Goal: Navigation & Orientation: Find specific page/section

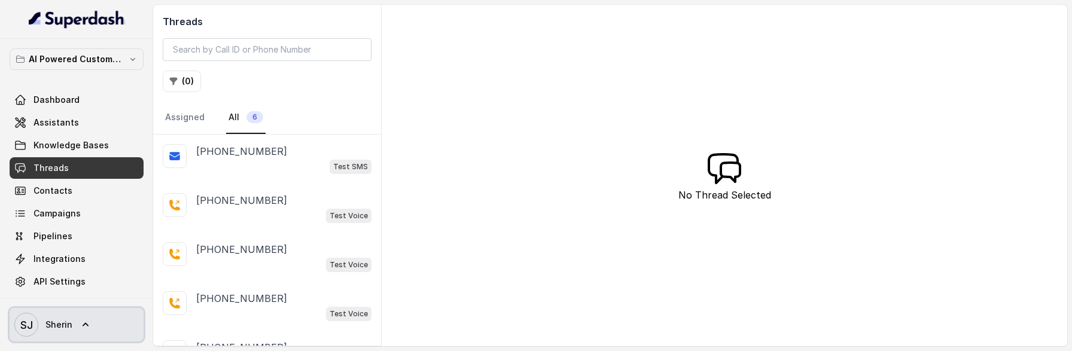
click at [96, 315] on link "[PERSON_NAME]" at bounding box center [77, 324] width 134 height 33
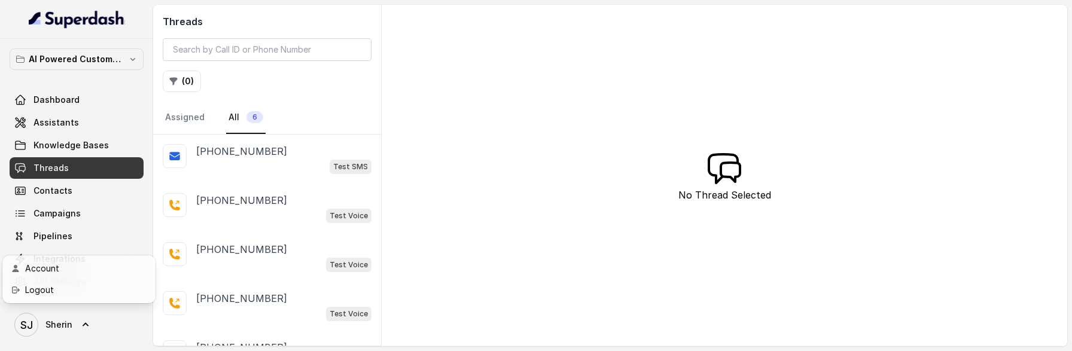
click at [105, 212] on nav "AI Powered Customer Ops Dashboard Assistants Knowledge Bases Threads Contacts C…" at bounding box center [76, 175] width 153 height 351
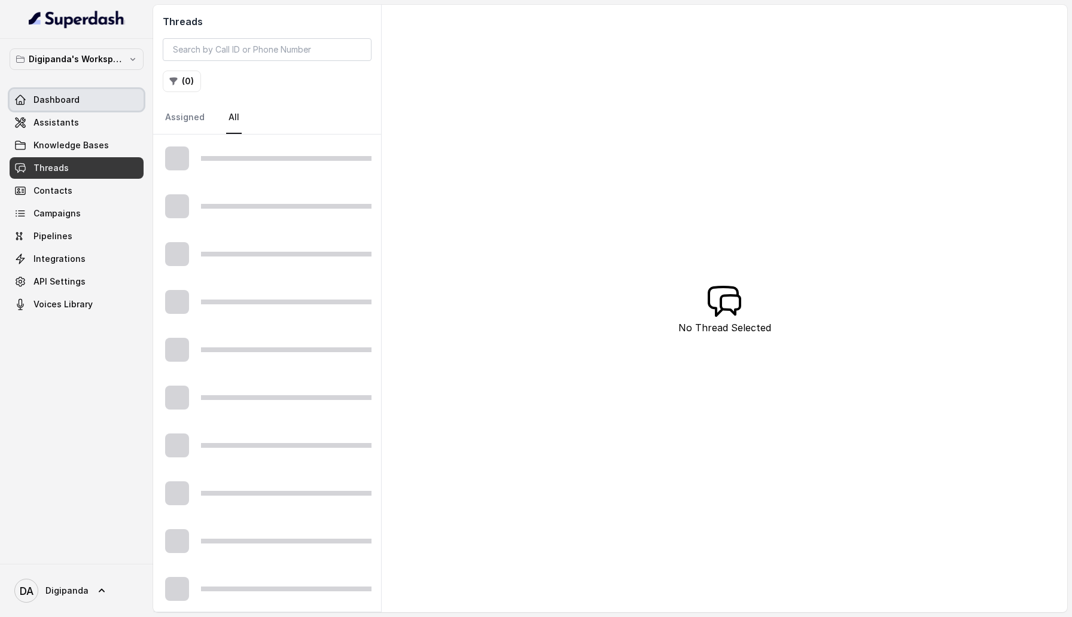
click at [65, 103] on span "Dashboard" at bounding box center [56, 100] width 46 height 12
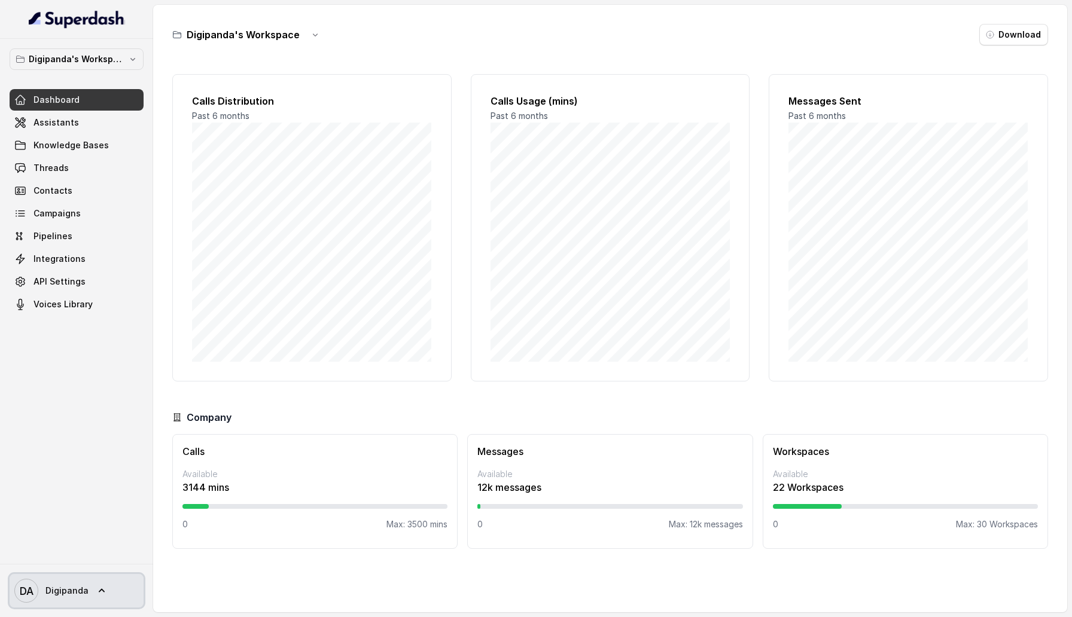
click at [60, 350] on span "Digipanda" at bounding box center [66, 591] width 43 height 12
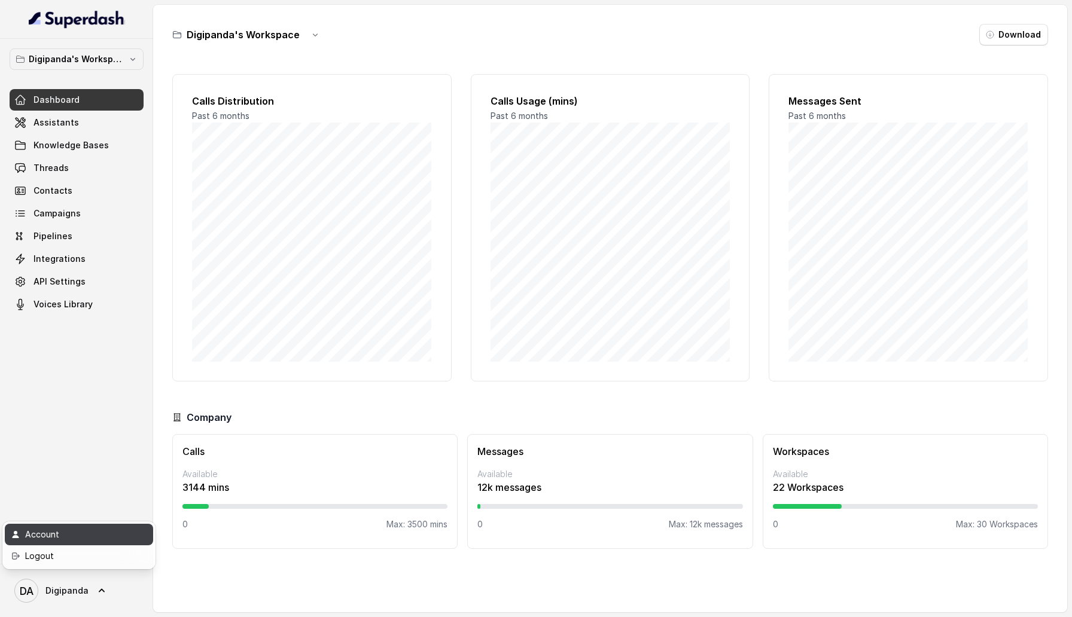
click at [66, 350] on div "Account" at bounding box center [76, 534] width 102 height 14
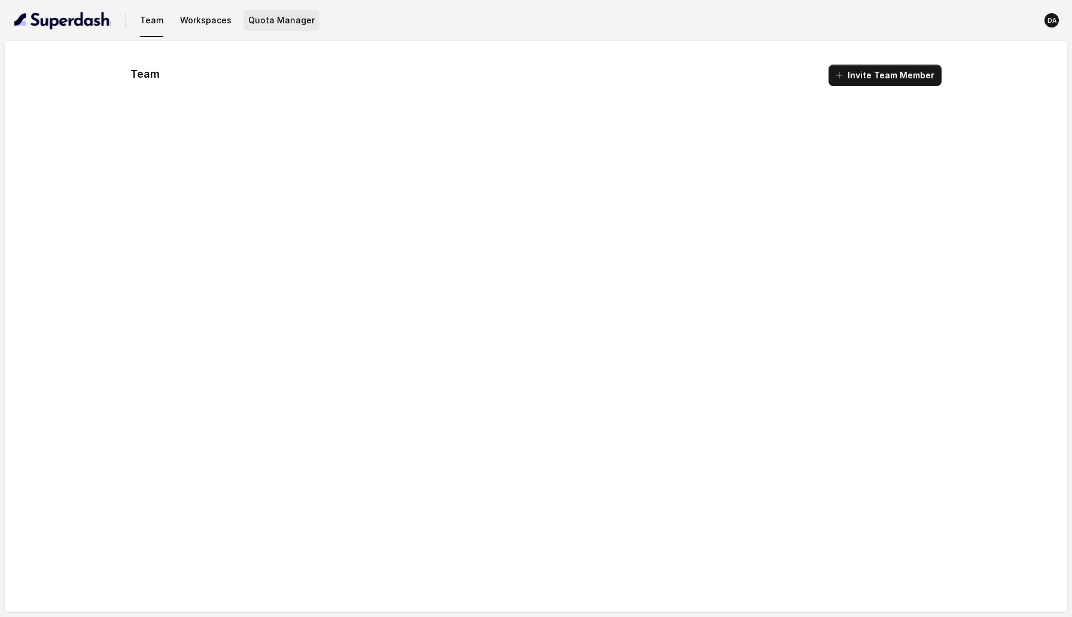
click at [289, 20] on button "Quota Manager" at bounding box center [281, 21] width 76 height 22
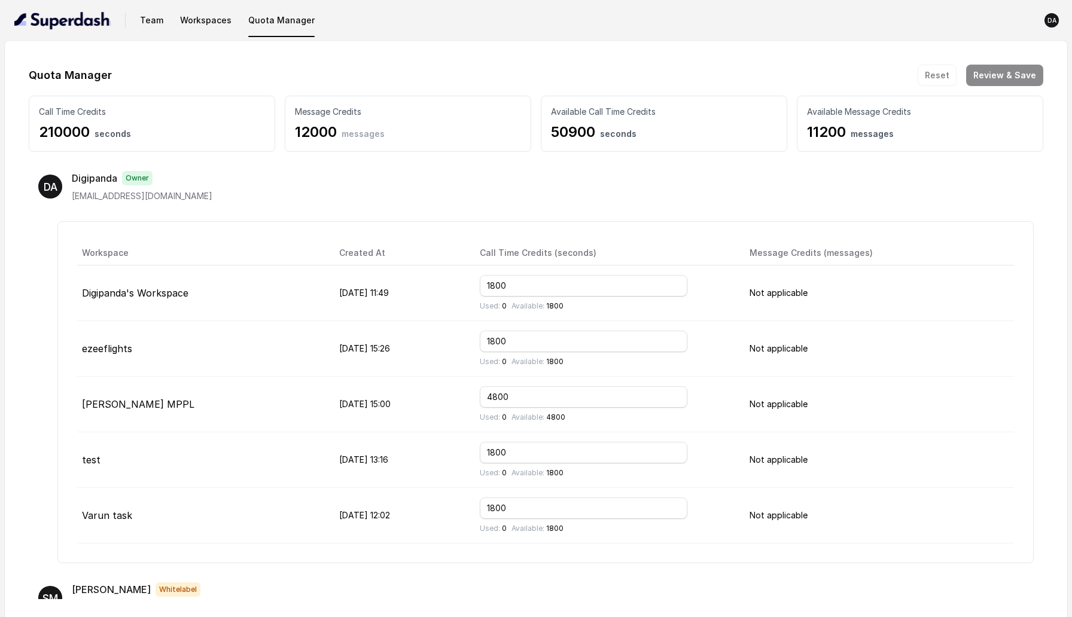
click at [332, 75] on div "Quota Manager Reset Review & Save" at bounding box center [536, 76] width 1014 height 22
click at [83, 19] on img "button" at bounding box center [62, 20] width 96 height 19
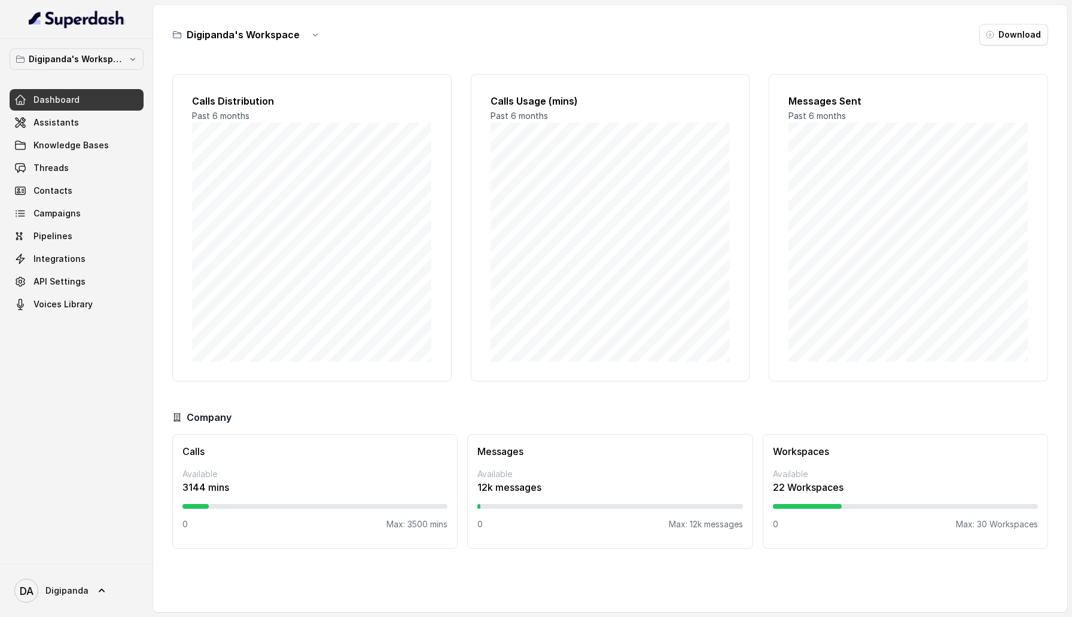
click at [103, 70] on div "Digipanda's Workspace Dashboard Assistants Knowledge Bases Threads Contacts Cam…" at bounding box center [77, 181] width 134 height 267
click at [106, 58] on p "Digipanda's Workspace" at bounding box center [77, 59] width 96 height 14
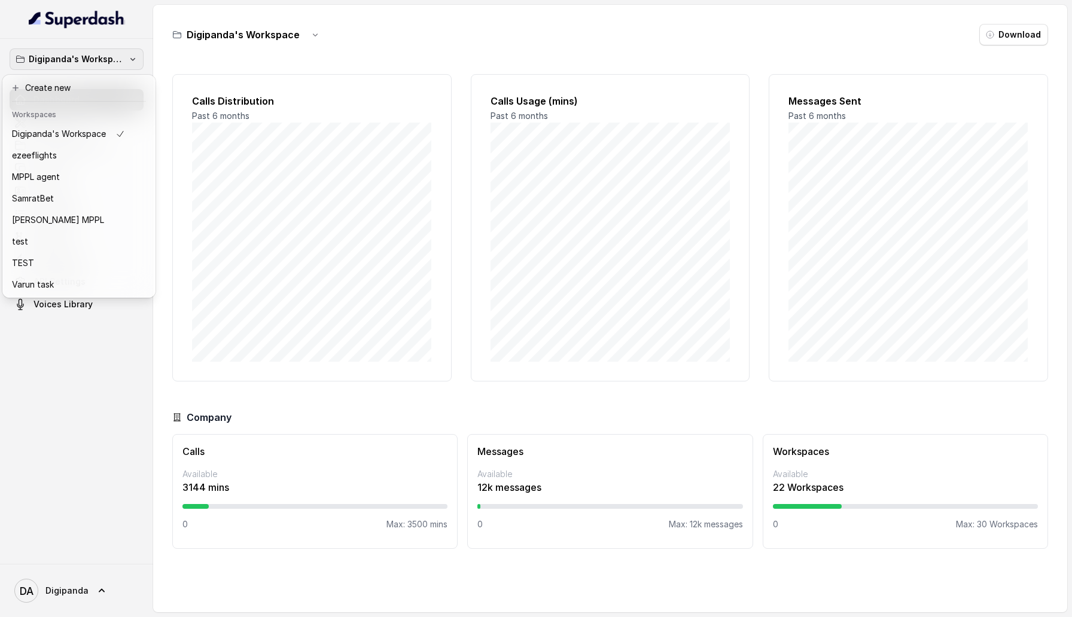
click at [106, 58] on p "Digipanda's Workspace" at bounding box center [77, 59] width 96 height 14
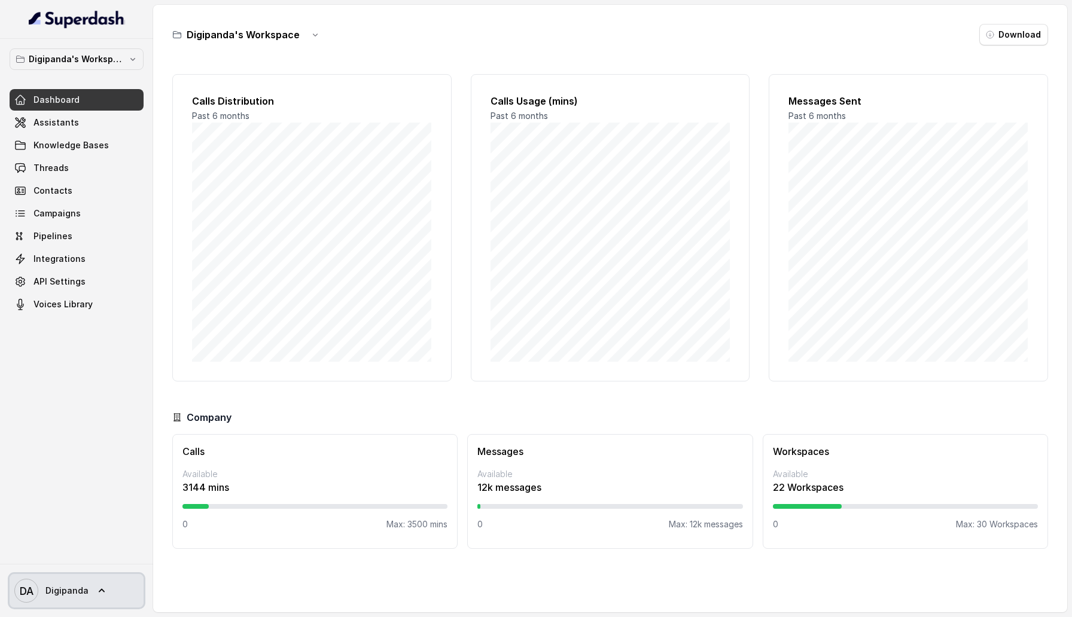
click at [66, 350] on span "Digipanda" at bounding box center [66, 591] width 43 height 12
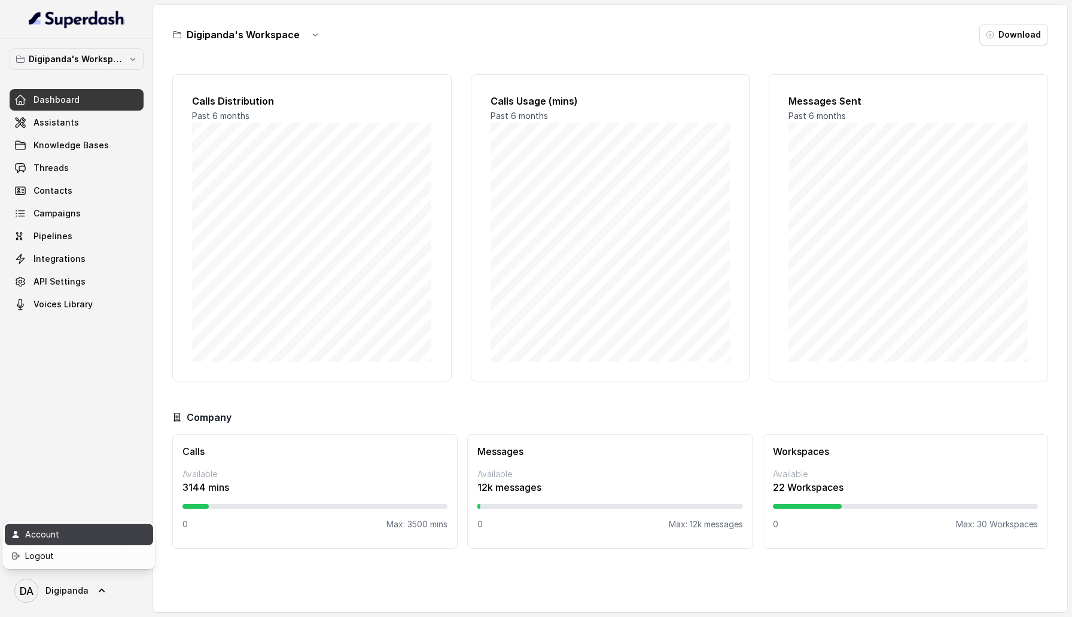
click at [77, 350] on div "Account" at bounding box center [76, 534] width 102 height 14
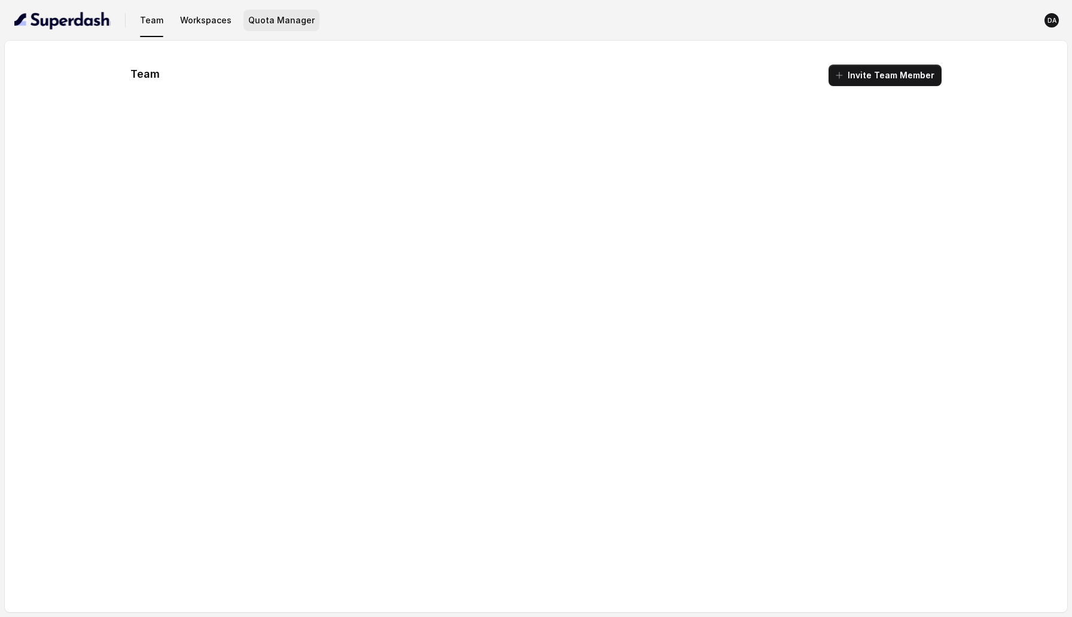
click at [278, 22] on button "Quota Manager" at bounding box center [281, 21] width 76 height 22
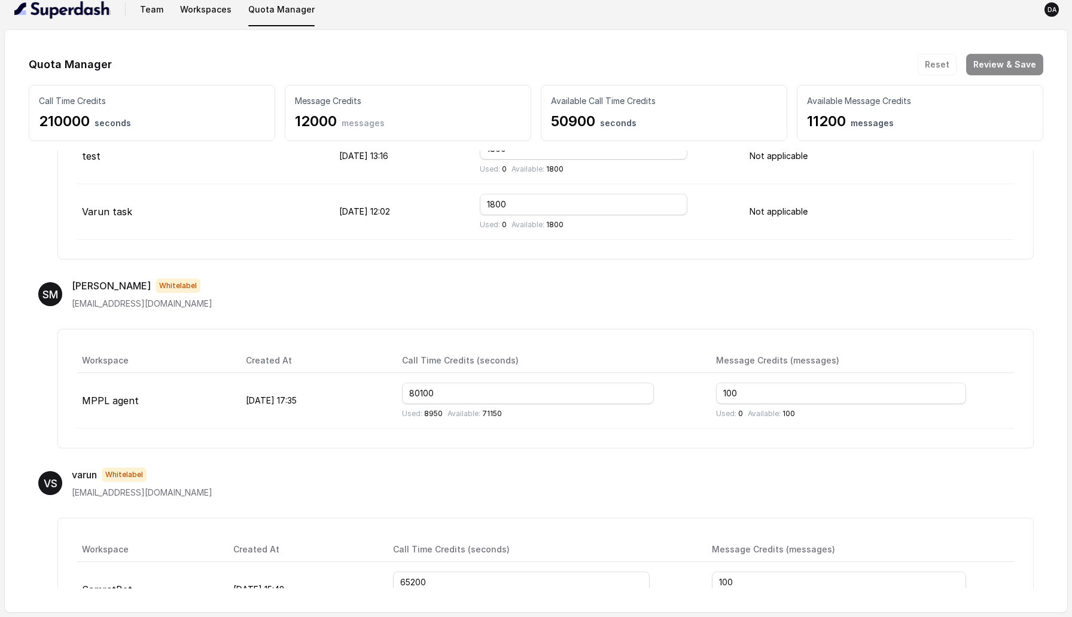
scroll to position [541, 0]
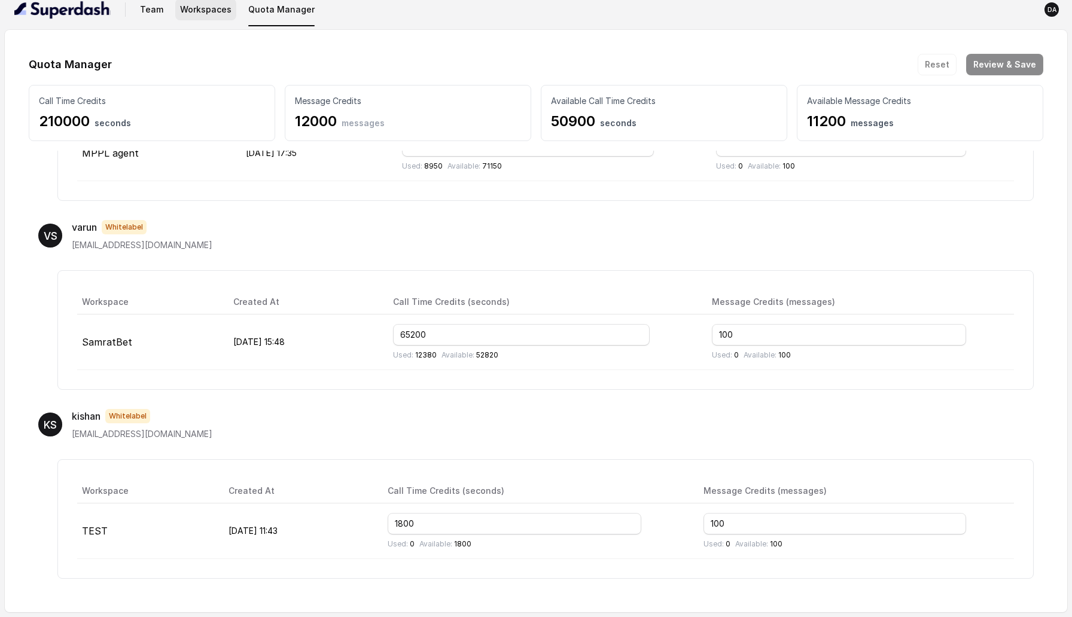
click at [212, 9] on button "Workspaces" at bounding box center [205, 10] width 61 height 22
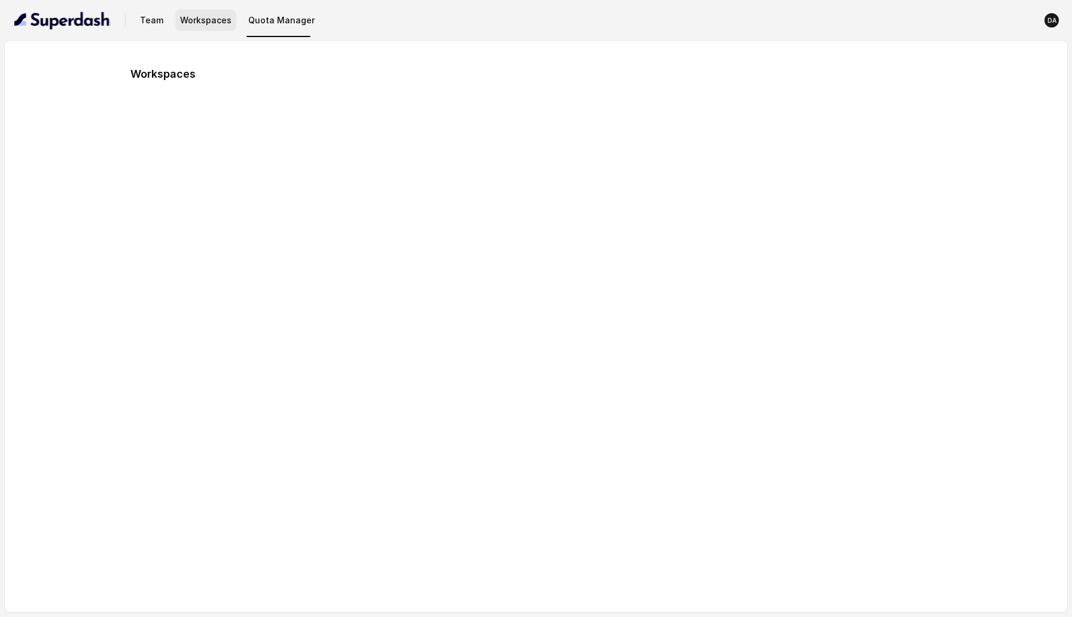
scroll to position [0, 0]
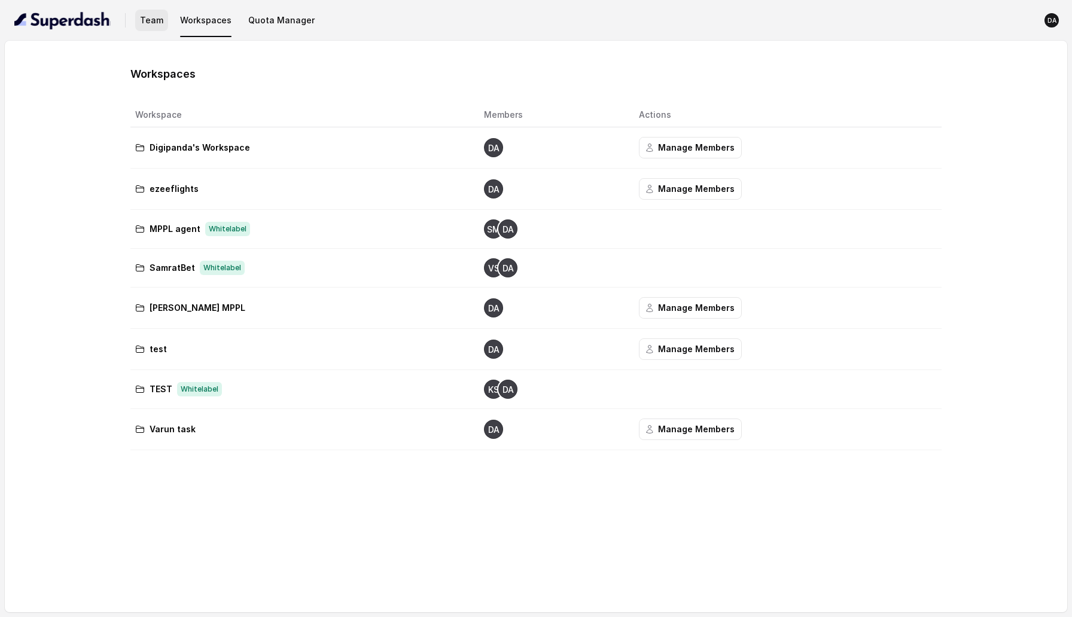
click at [153, 23] on button "Team" at bounding box center [151, 21] width 33 height 22
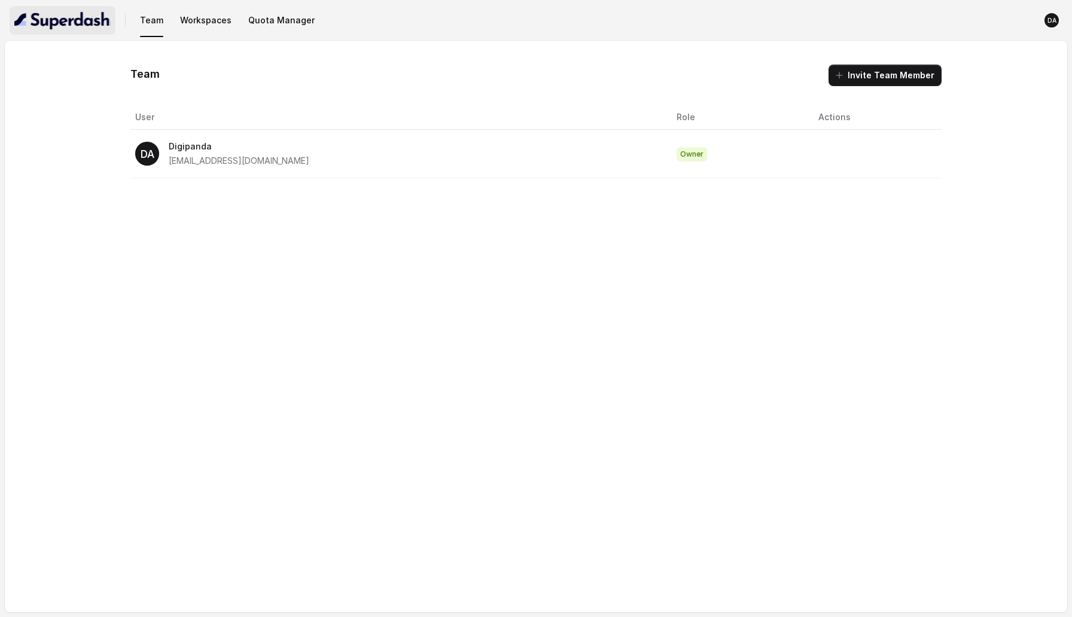
click at [89, 23] on img "button" at bounding box center [62, 20] width 96 height 19
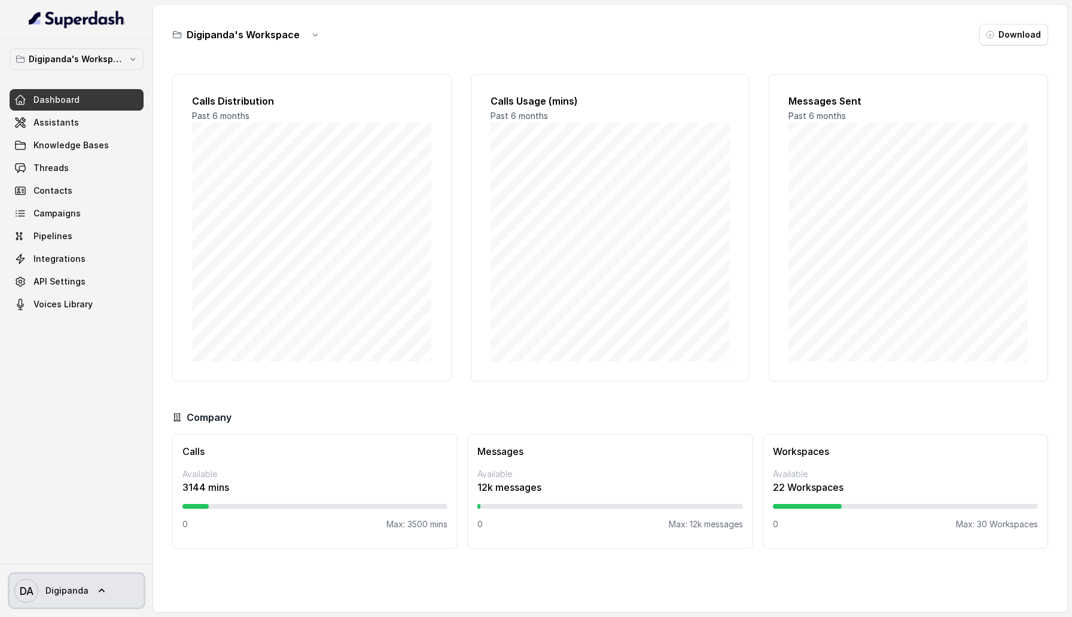
click at [41, 350] on span "DA Digipanda" at bounding box center [51, 591] width 74 height 24
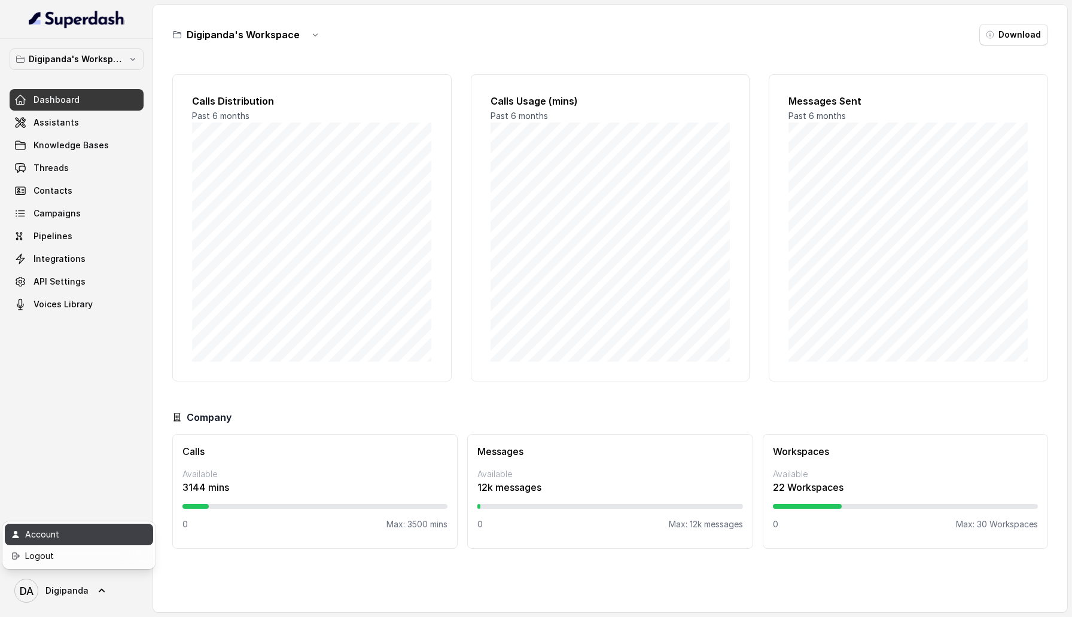
click at [62, 350] on div "Account" at bounding box center [76, 534] width 102 height 14
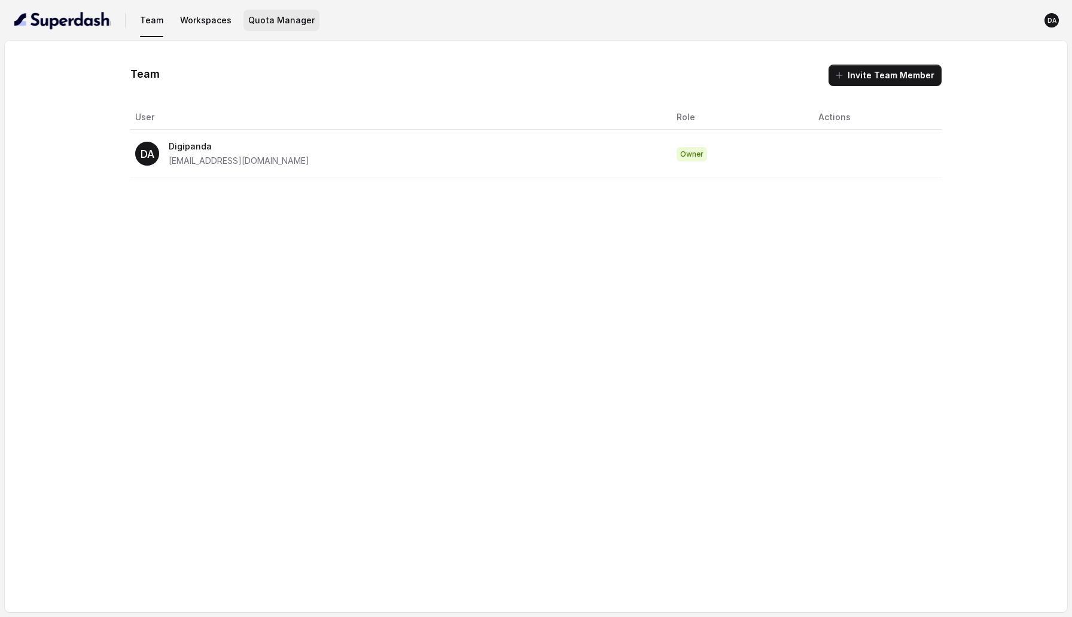
click at [294, 29] on button "Quota Manager" at bounding box center [281, 21] width 76 height 22
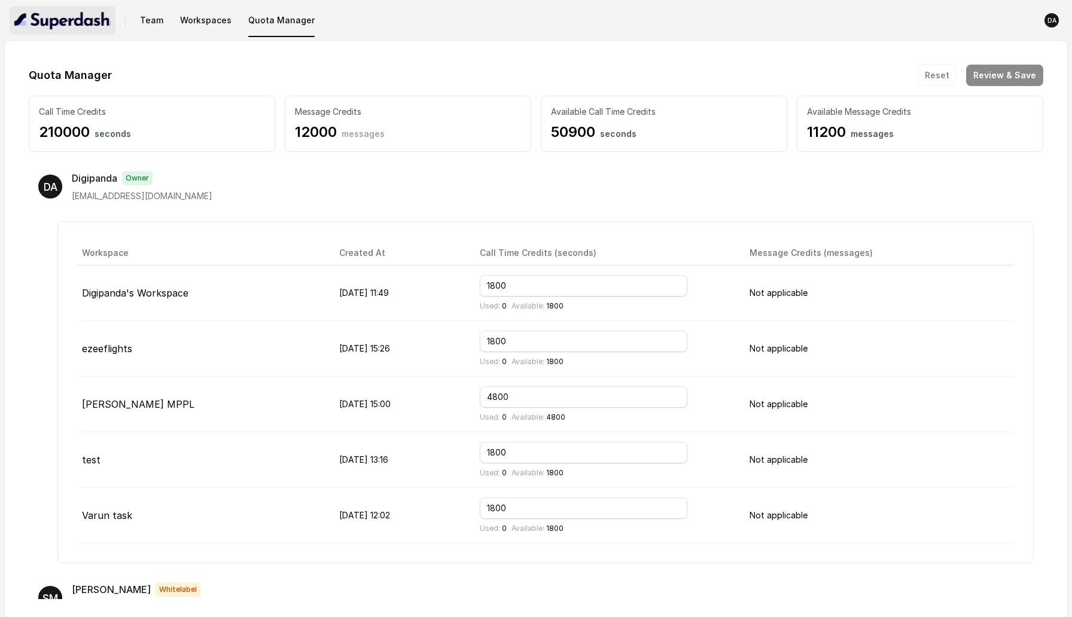
click at [10, 20] on button "button" at bounding box center [63, 20] width 106 height 29
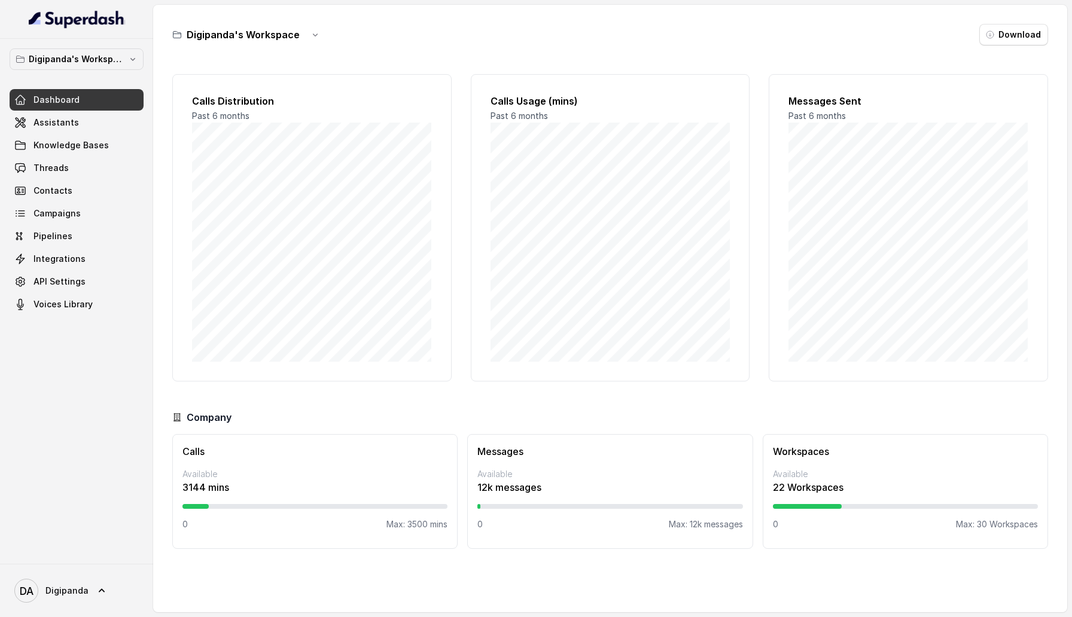
click at [87, 227] on link "Pipelines" at bounding box center [77, 236] width 134 height 22
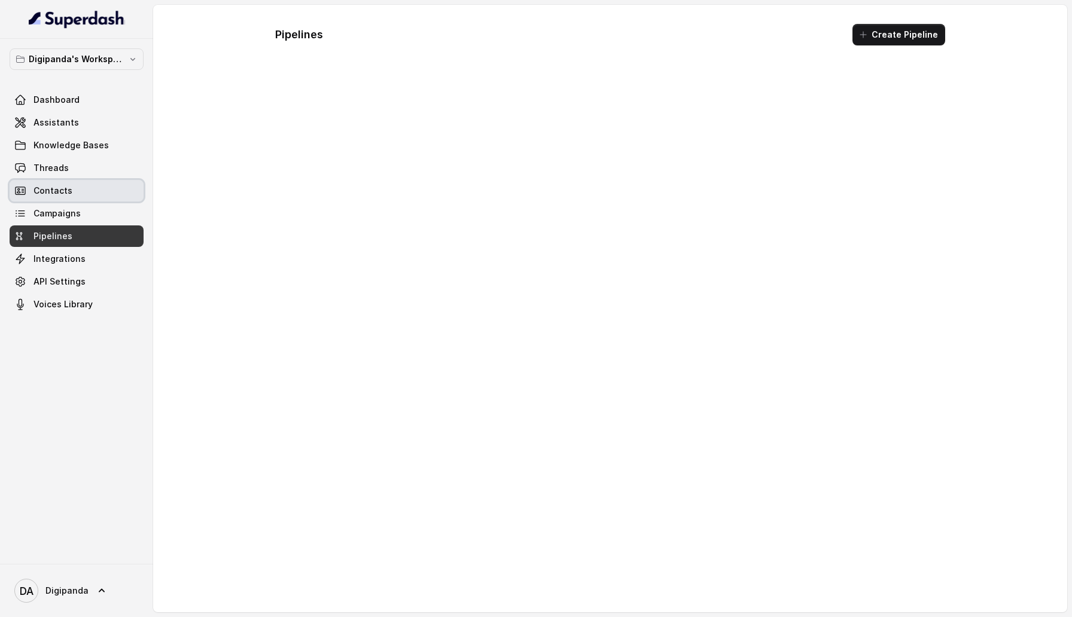
click at [80, 197] on link "Contacts" at bounding box center [77, 191] width 134 height 22
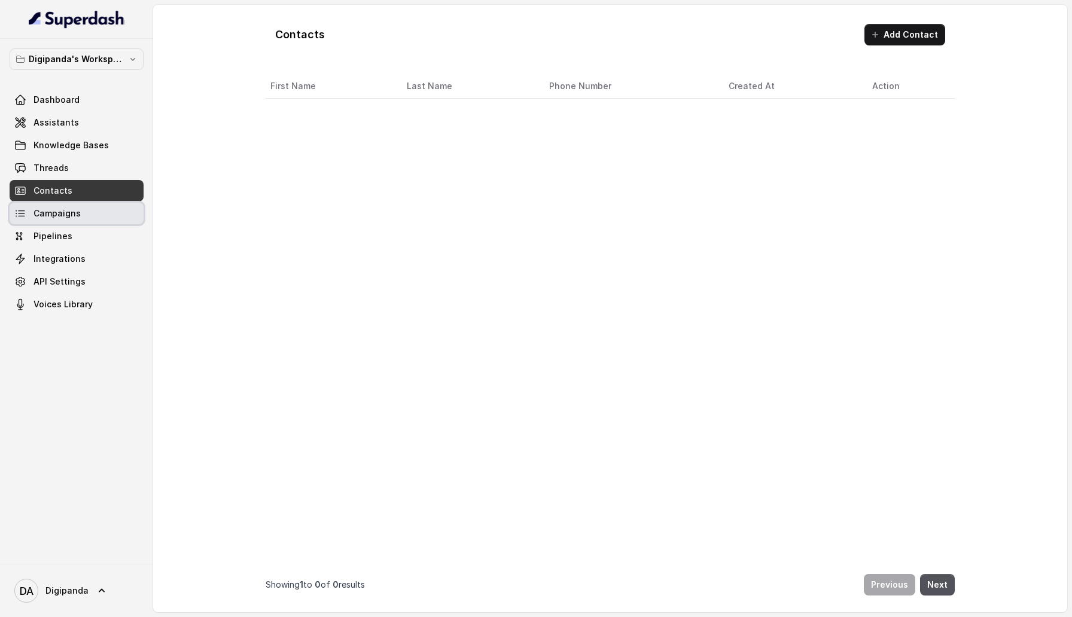
click at [80, 210] on link "Campaigns" at bounding box center [77, 214] width 134 height 22
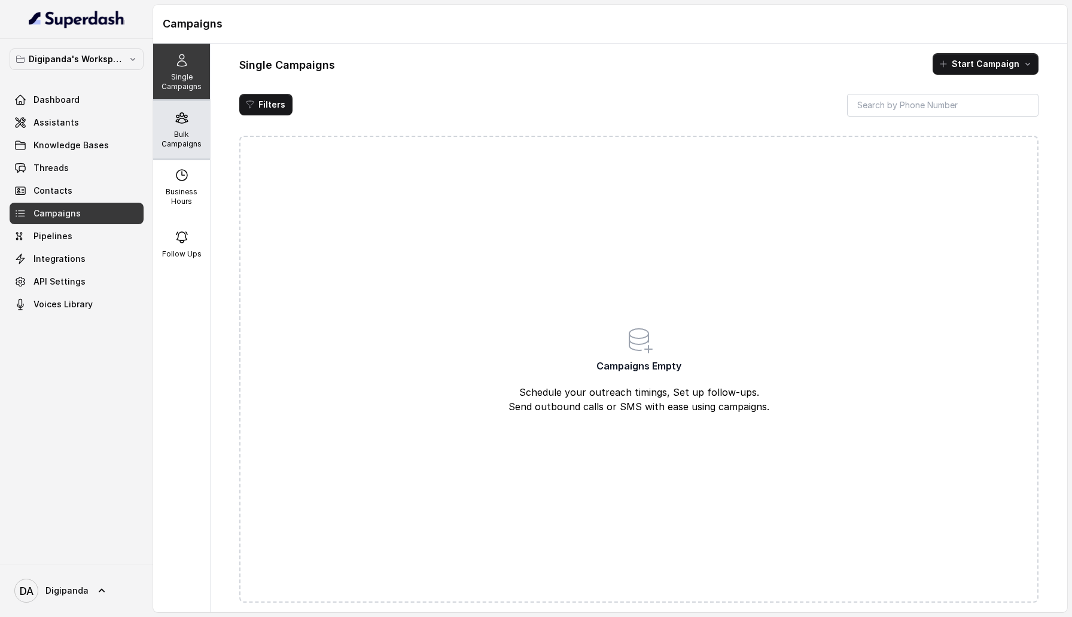
click at [168, 119] on div "Bulk Campaigns" at bounding box center [181, 129] width 57 height 57
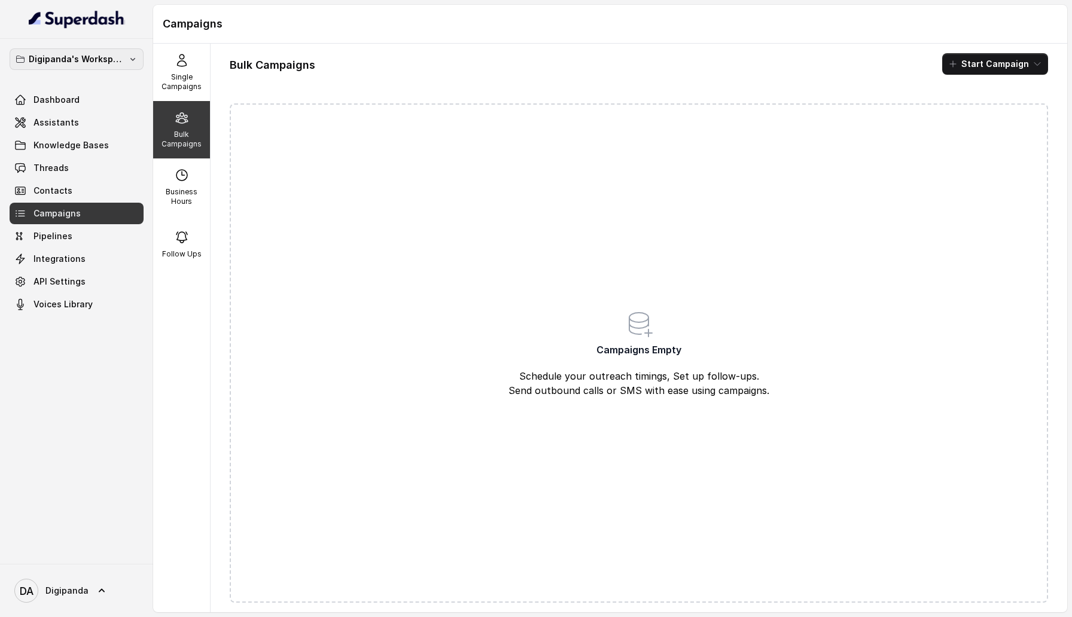
click at [111, 62] on p "Digipanda's Workspace" at bounding box center [77, 59] width 96 height 14
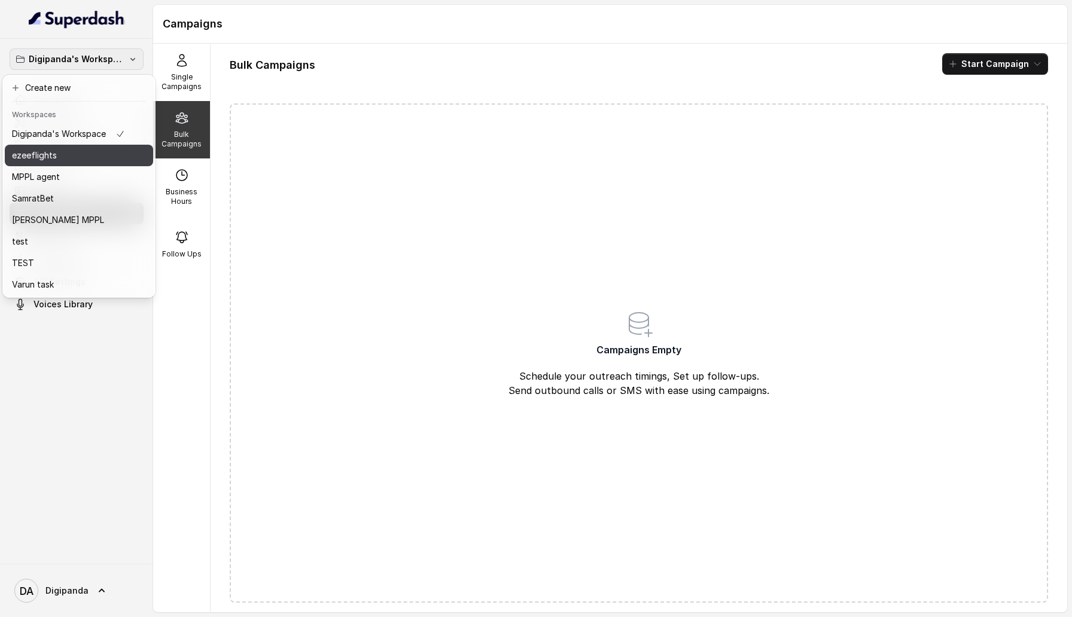
click at [110, 149] on div "ezeeflights" at bounding box center [68, 155] width 113 height 14
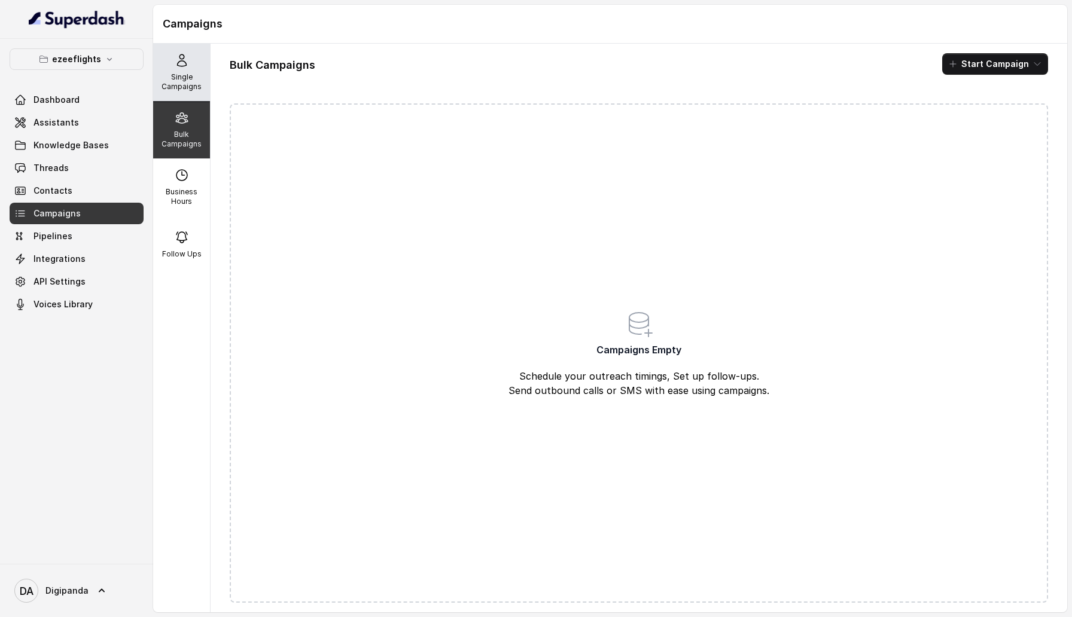
click at [185, 68] on div "Single Campaigns" at bounding box center [181, 72] width 57 height 57
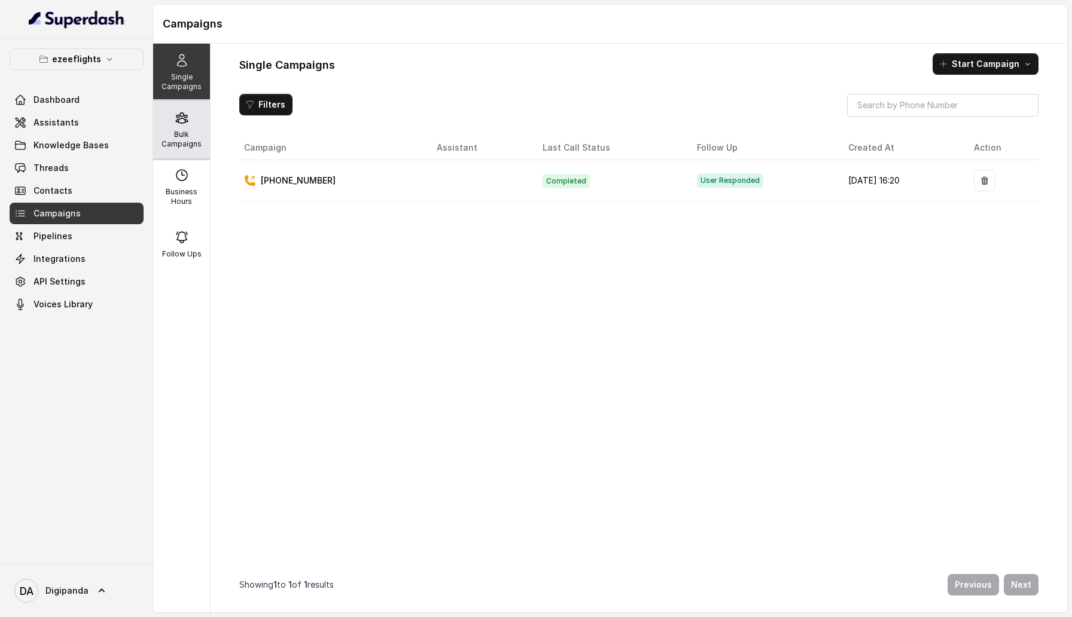
click at [189, 125] on div "Bulk Campaigns" at bounding box center [181, 129] width 57 height 57
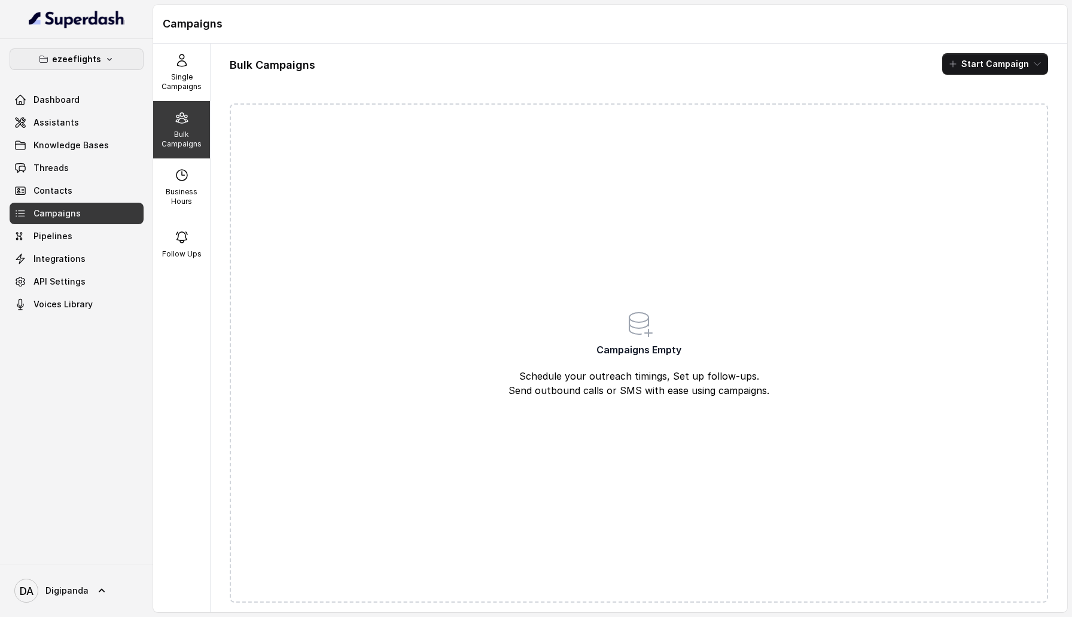
click at [110, 55] on icon "button" at bounding box center [110, 59] width 10 height 10
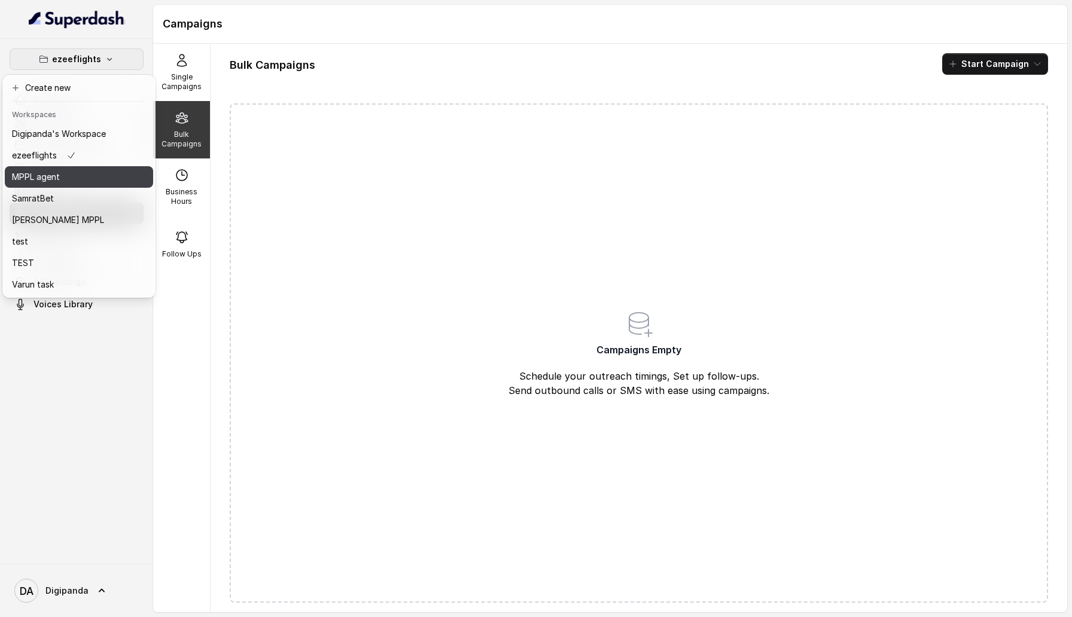
click at [97, 178] on div "MPPL agent" at bounding box center [59, 177] width 94 height 14
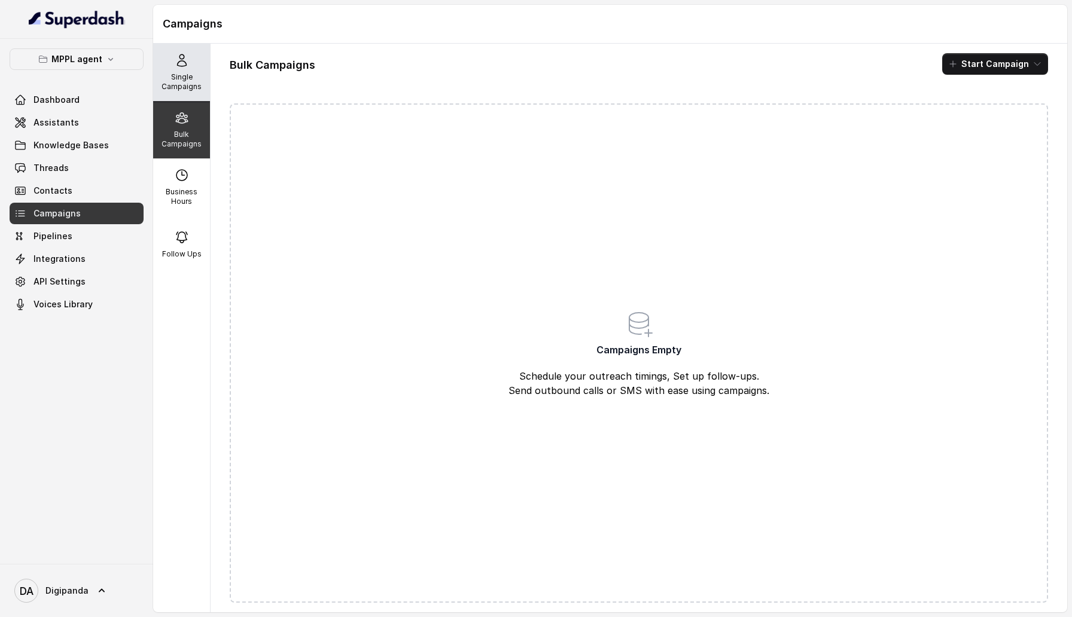
click at [202, 82] on p "Single Campaigns" at bounding box center [181, 81] width 47 height 19
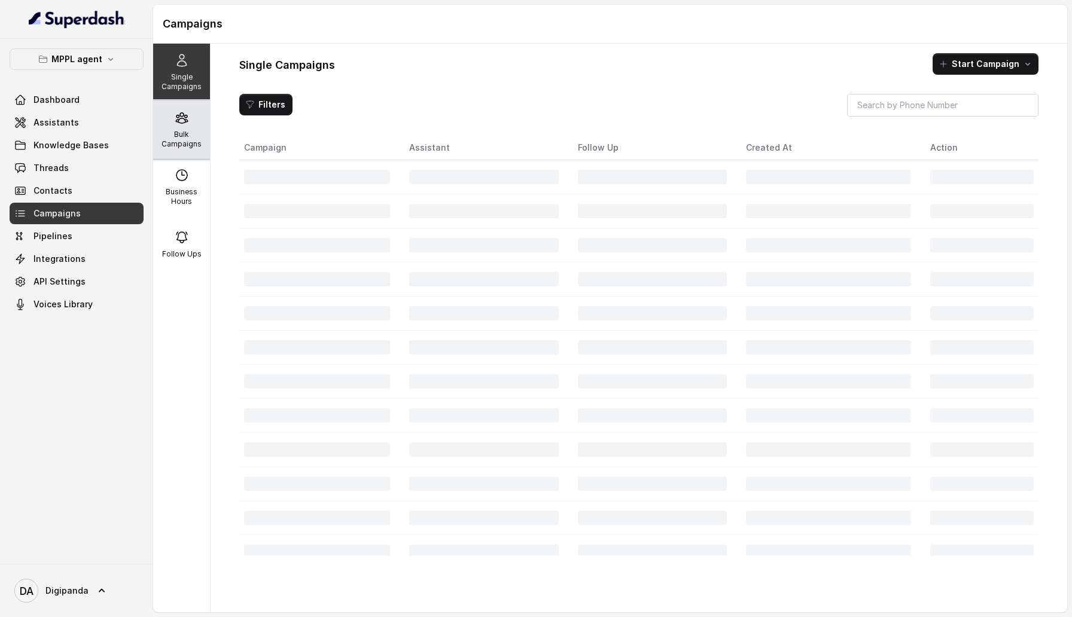
click at [202, 130] on p "Bulk Campaigns" at bounding box center [181, 139] width 47 height 19
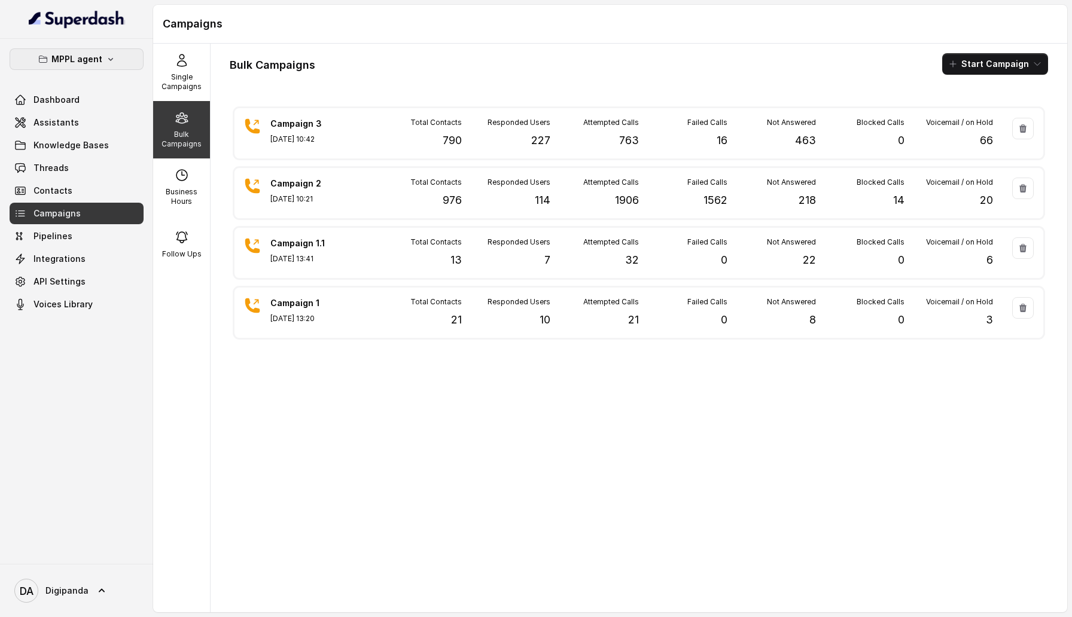
click at [97, 54] on p "MPPL agent" at bounding box center [76, 59] width 51 height 14
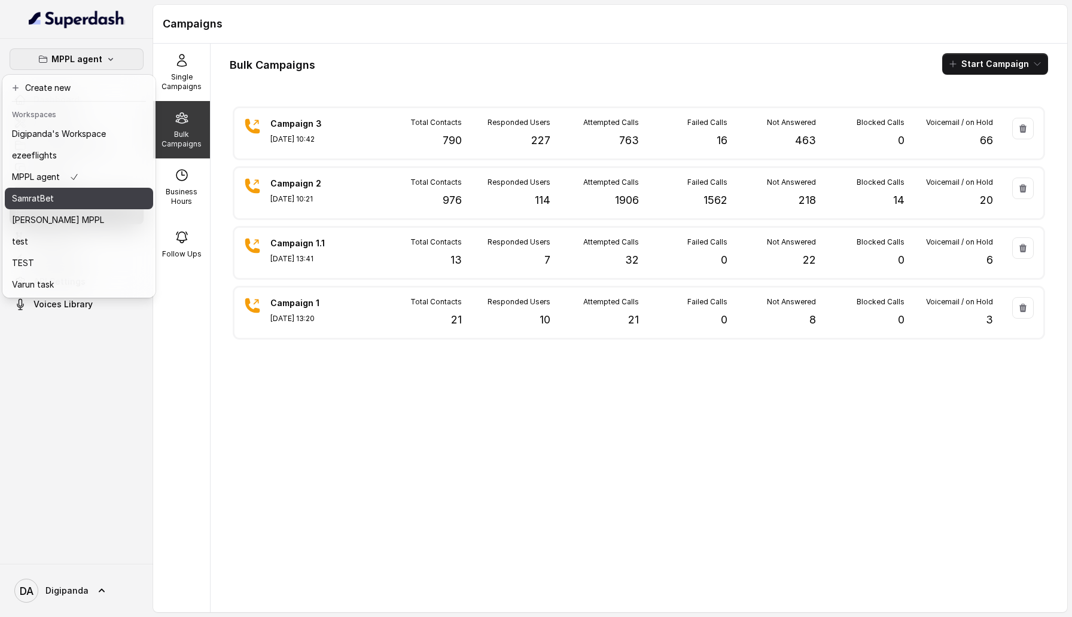
click at [103, 194] on div "SamratBet" at bounding box center [59, 198] width 94 height 14
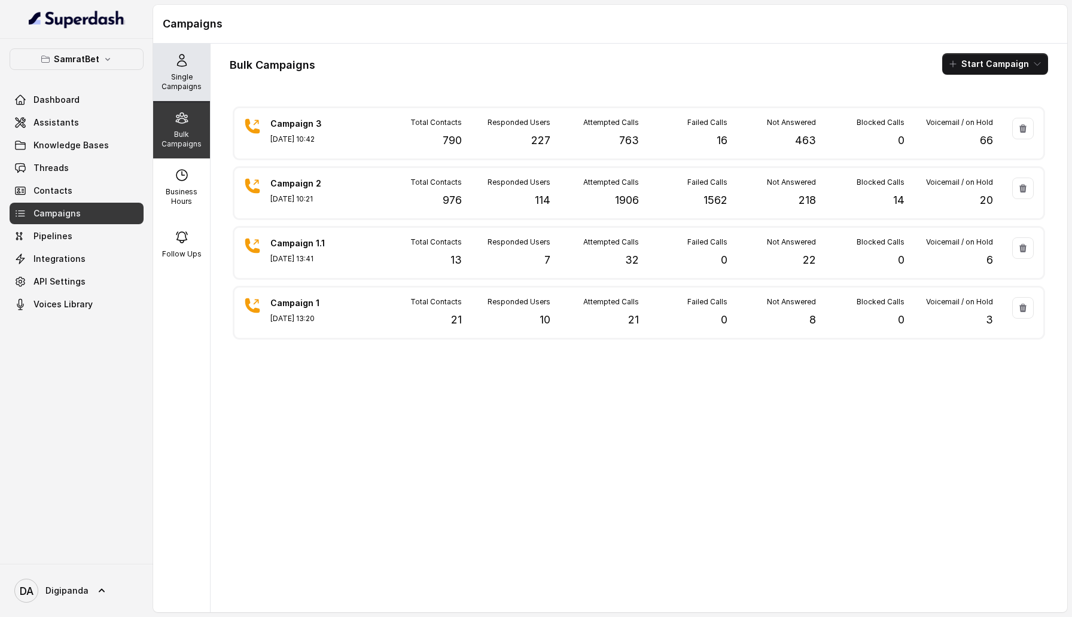
click at [178, 84] on p "Single Campaigns" at bounding box center [181, 81] width 47 height 19
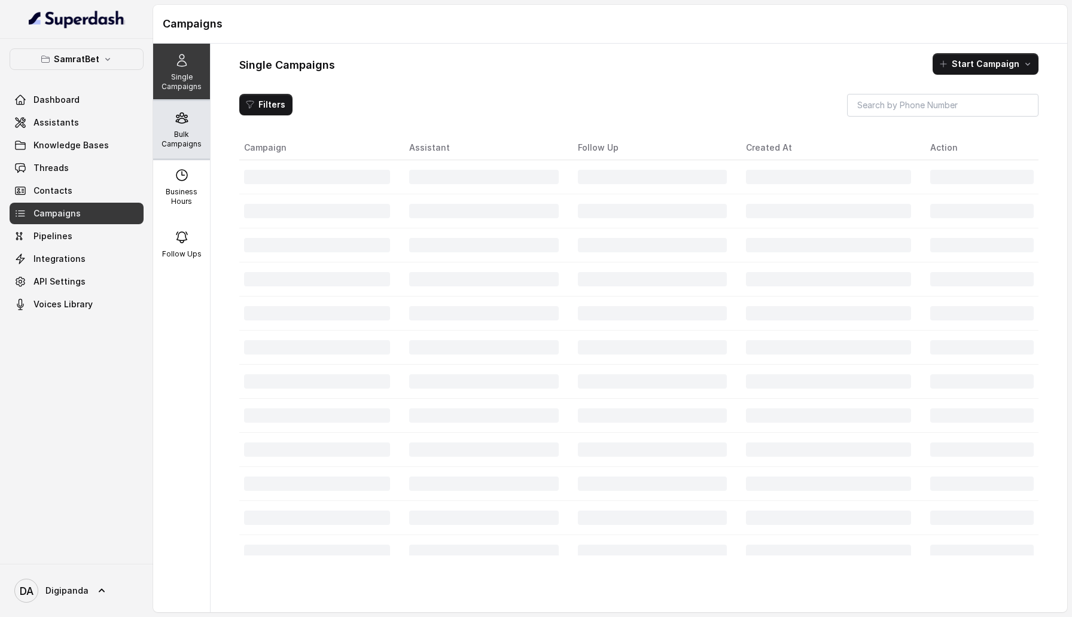
click at [178, 125] on div "Bulk Campaigns" at bounding box center [181, 129] width 57 height 57
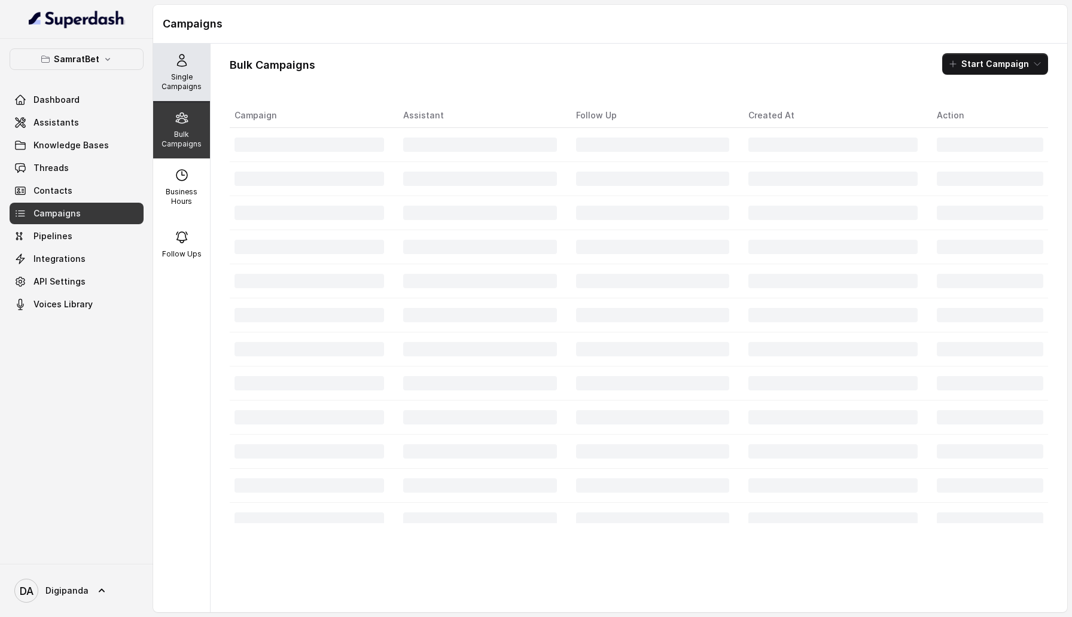
click at [194, 78] on p "Single Campaigns" at bounding box center [181, 81] width 47 height 19
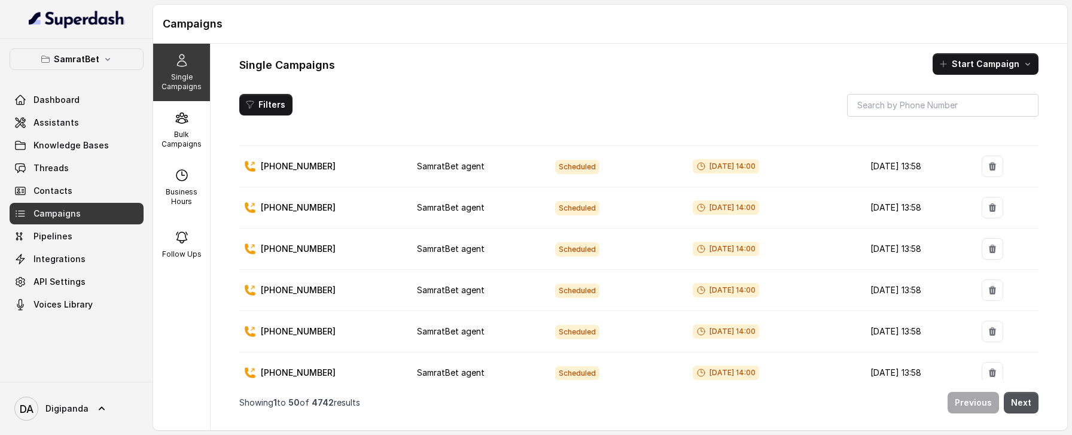
scroll to position [777, 0]
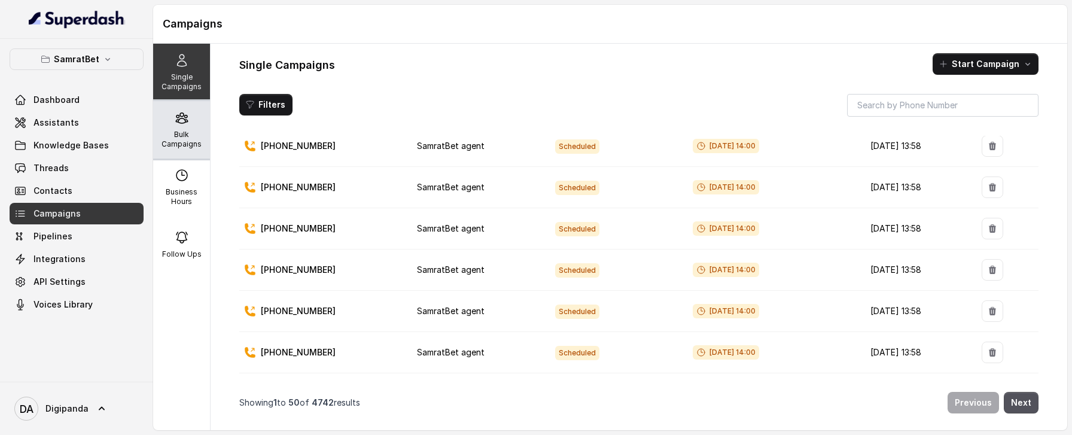
click at [190, 132] on p "Bulk Campaigns" at bounding box center [181, 139] width 47 height 19
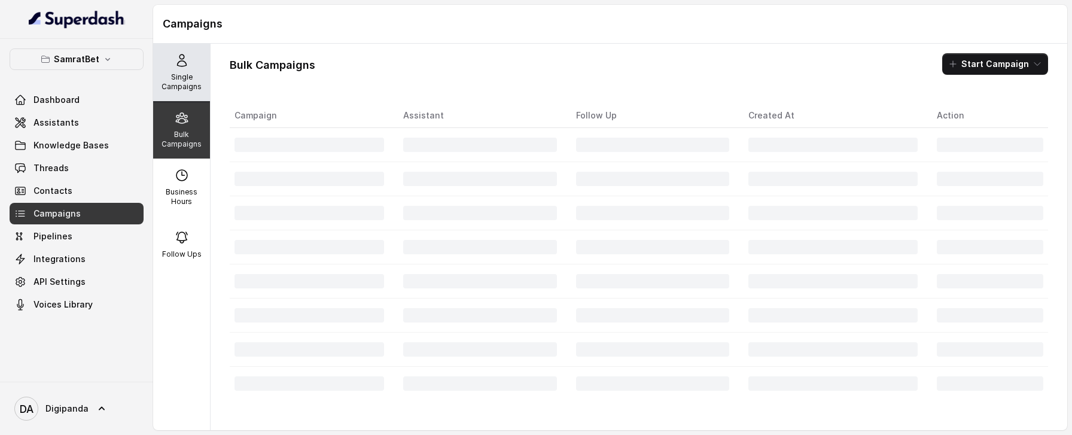
click at [186, 89] on p "Single Campaigns" at bounding box center [181, 81] width 47 height 19
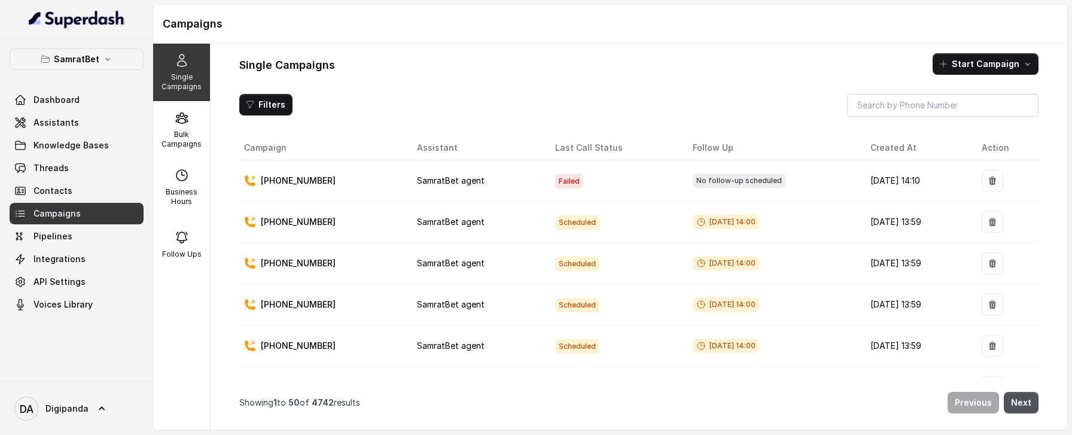
click at [475, 291] on td "SamratBet agent" at bounding box center [476, 304] width 138 height 41
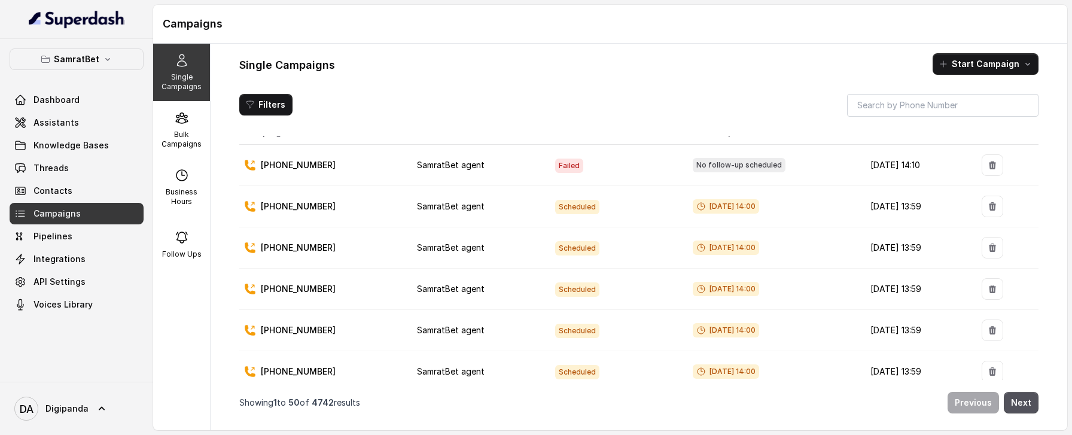
scroll to position [0, 0]
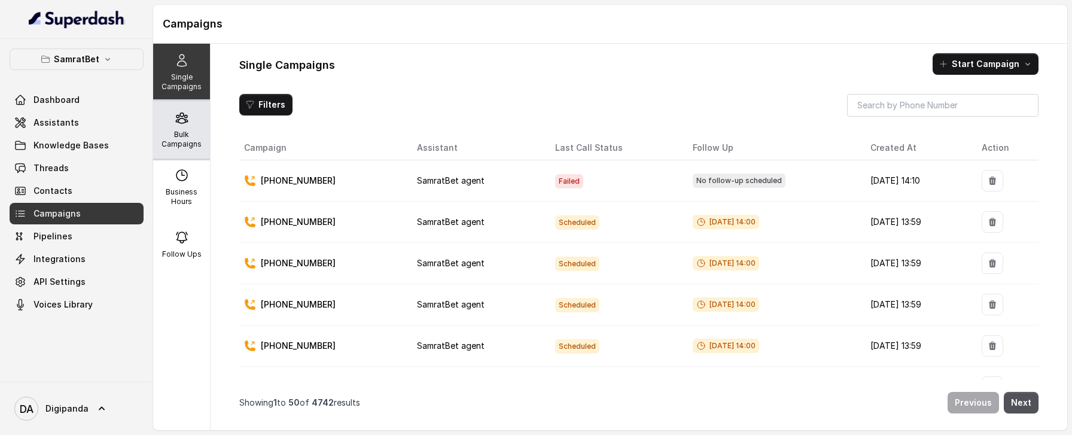
click at [180, 148] on div "Bulk Campaigns" at bounding box center [181, 129] width 57 height 57
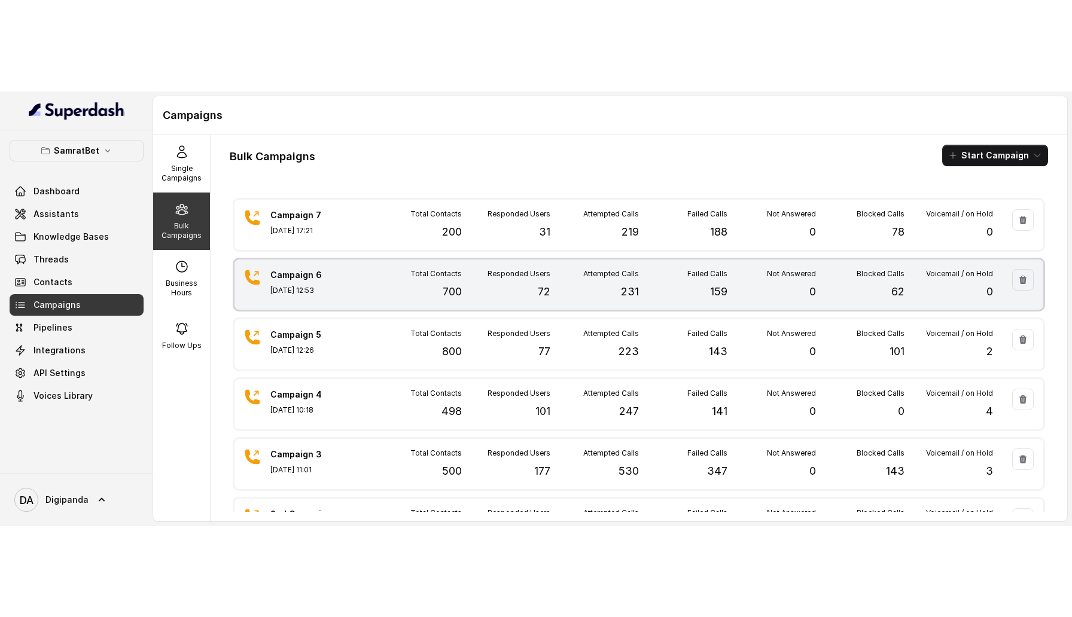
scroll to position [102, 0]
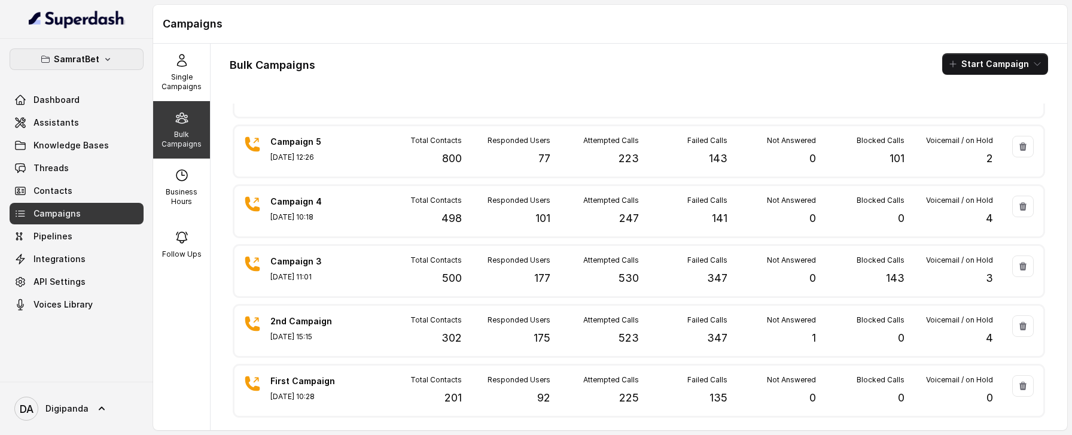
click at [108, 64] on button "SamratBet" at bounding box center [77, 59] width 134 height 22
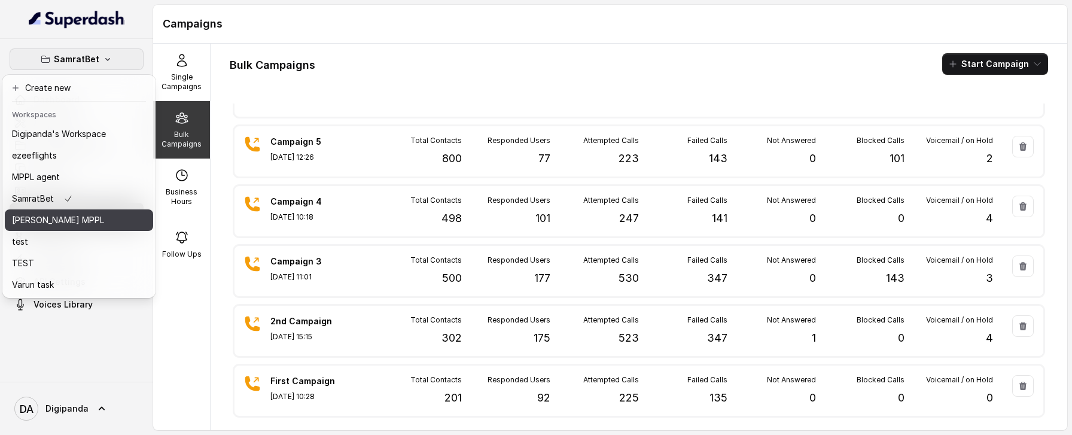
click at [113, 216] on button "Sreedhar MPPL" at bounding box center [79, 220] width 148 height 22
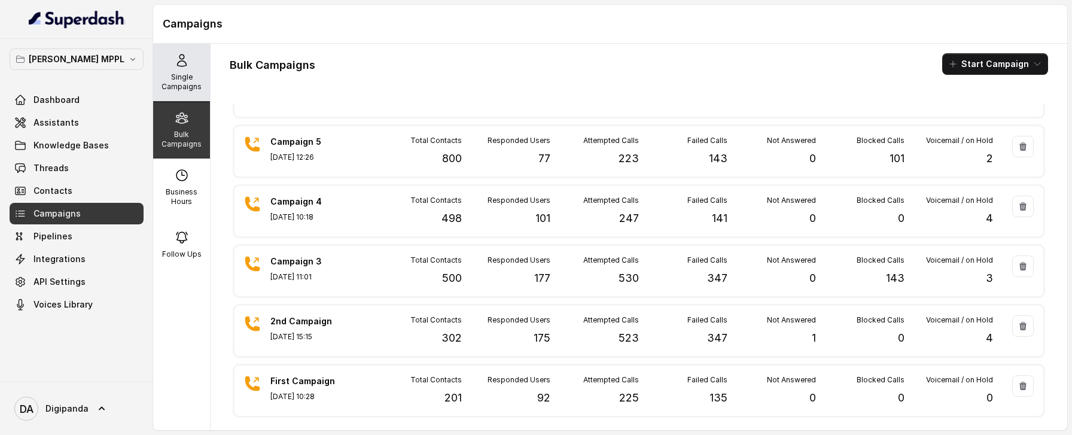
click at [206, 82] on div "Single Campaigns" at bounding box center [181, 72] width 57 height 57
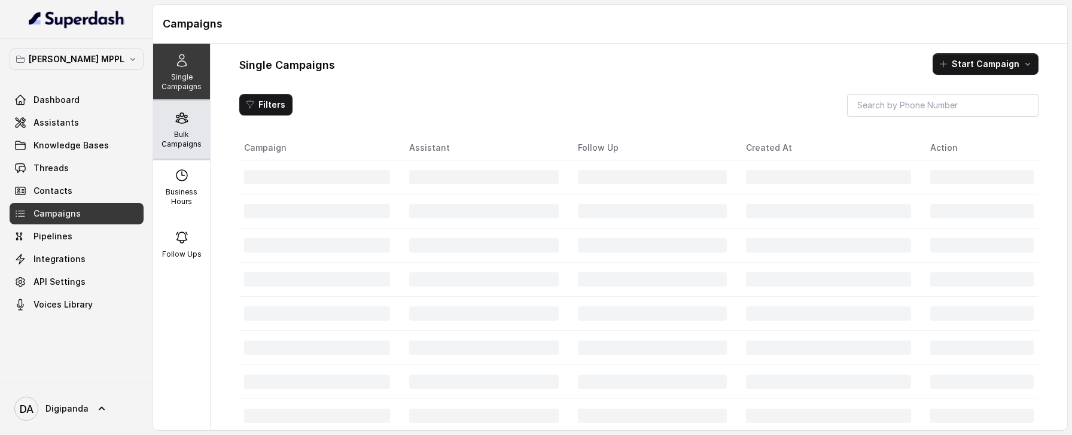
click at [200, 140] on p "Bulk Campaigns" at bounding box center [181, 139] width 47 height 19
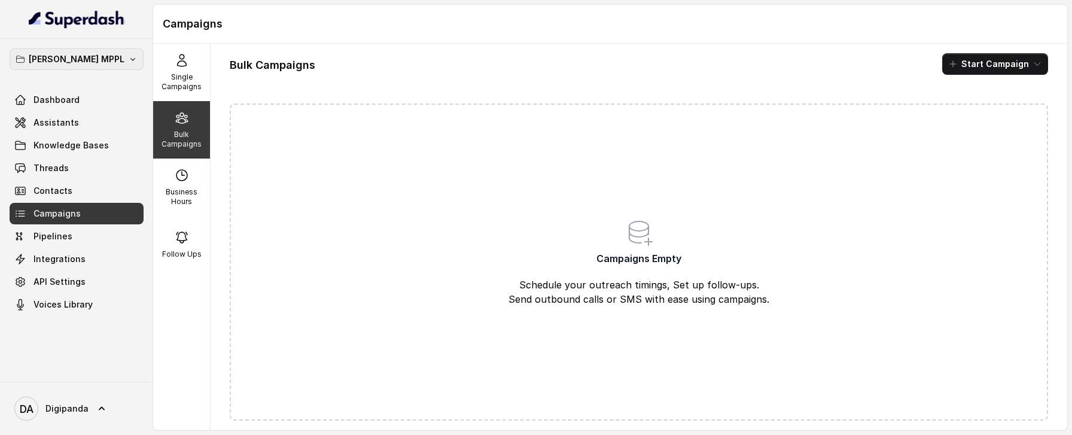
click at [68, 50] on button "Sreedhar MPPL" at bounding box center [77, 59] width 134 height 22
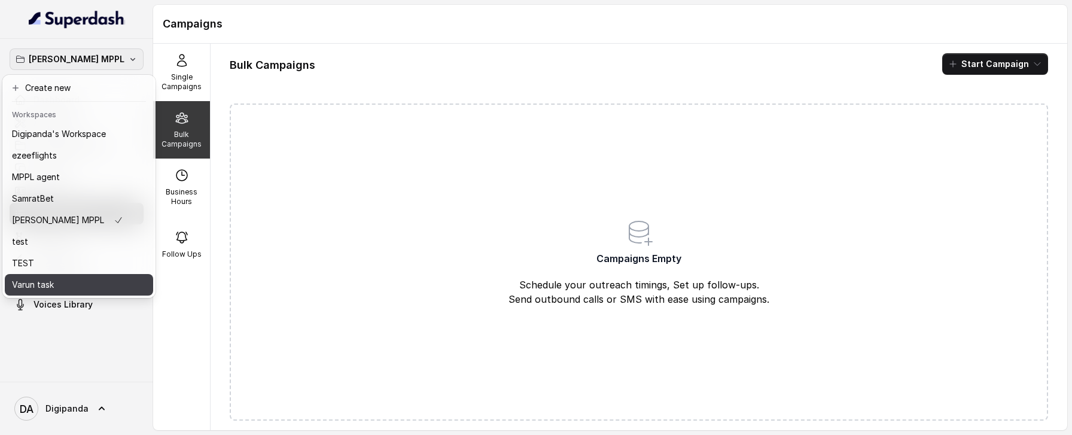
click at [94, 286] on div "Varun task" at bounding box center [67, 284] width 111 height 14
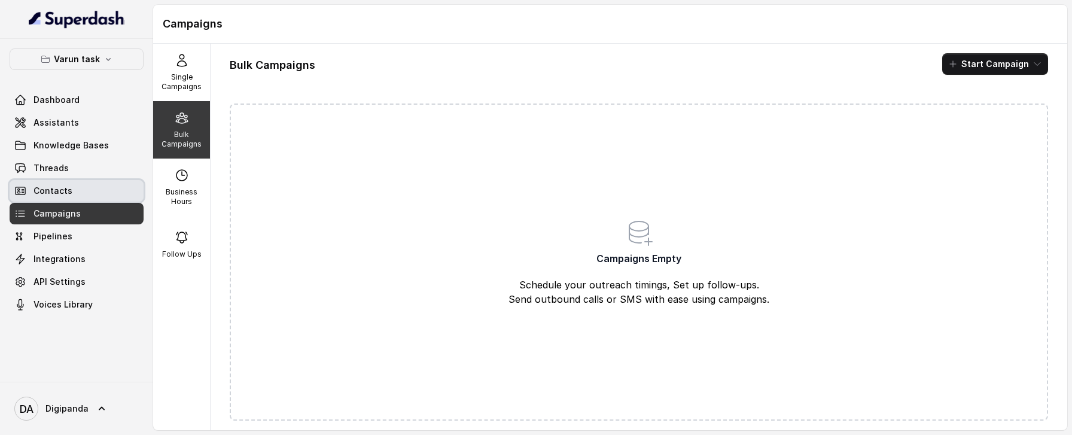
click at [84, 197] on link "Contacts" at bounding box center [77, 191] width 134 height 22
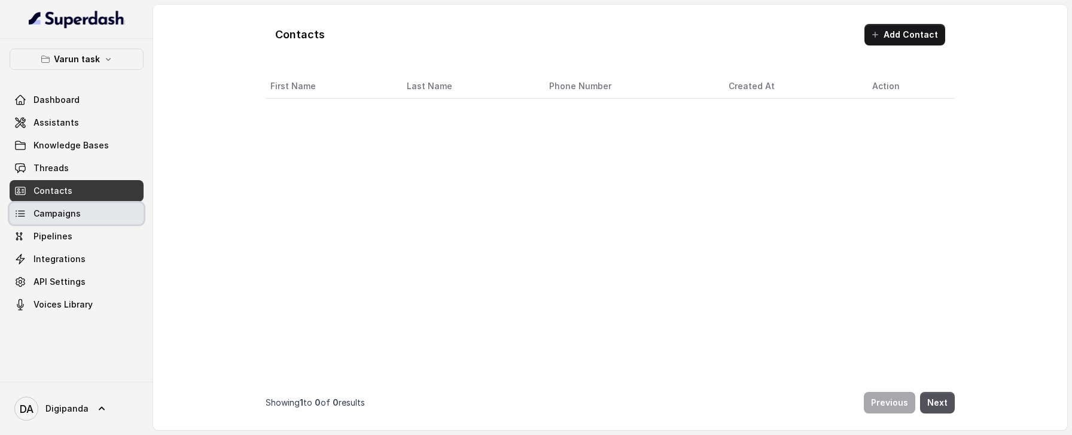
click at [84, 211] on link "Campaigns" at bounding box center [77, 214] width 134 height 22
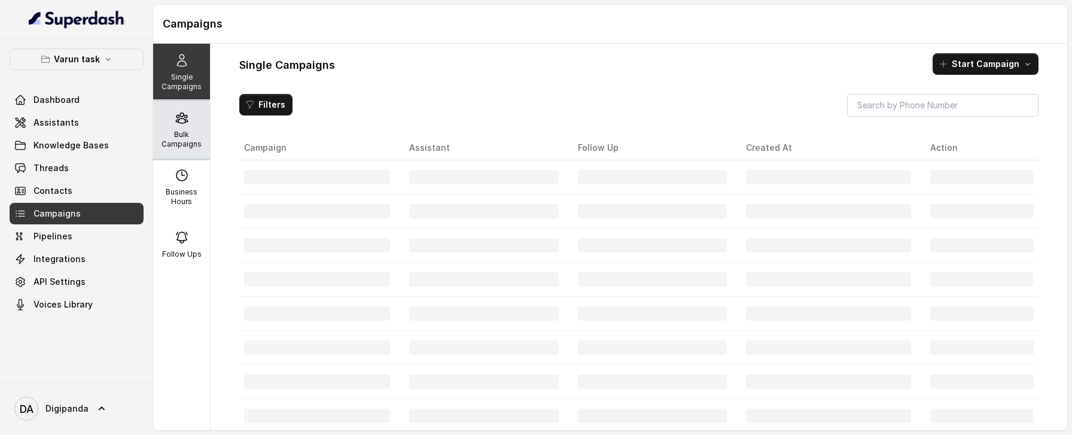
click at [184, 132] on p "Bulk Campaigns" at bounding box center [181, 139] width 47 height 19
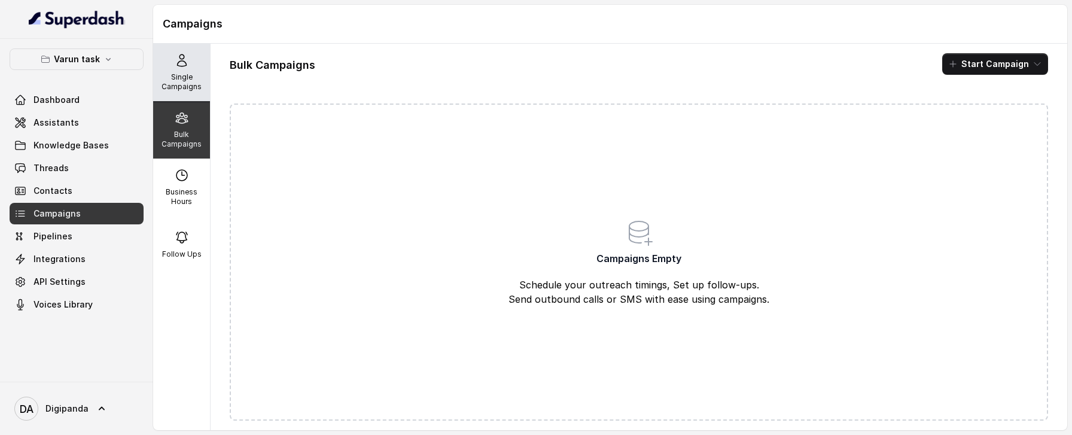
click at [185, 76] on p "Single Campaigns" at bounding box center [181, 81] width 47 height 19
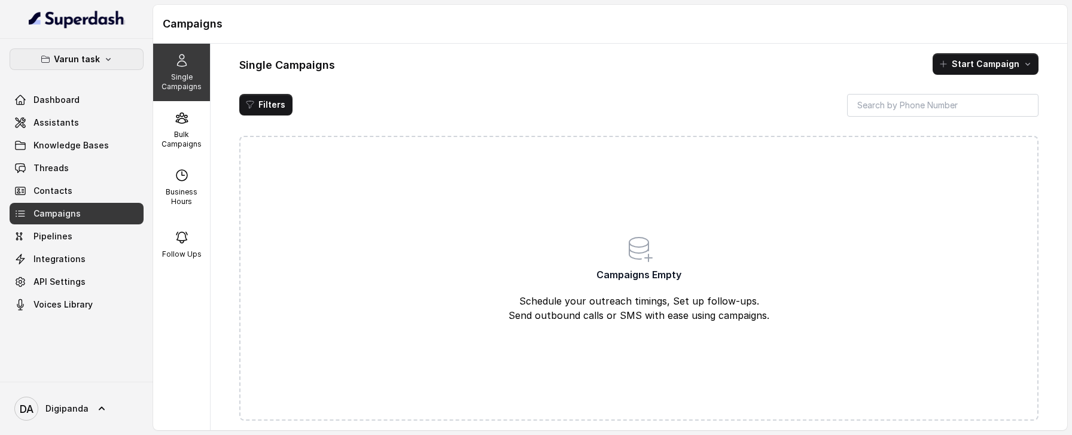
click at [96, 67] on button "Varun task" at bounding box center [77, 59] width 134 height 22
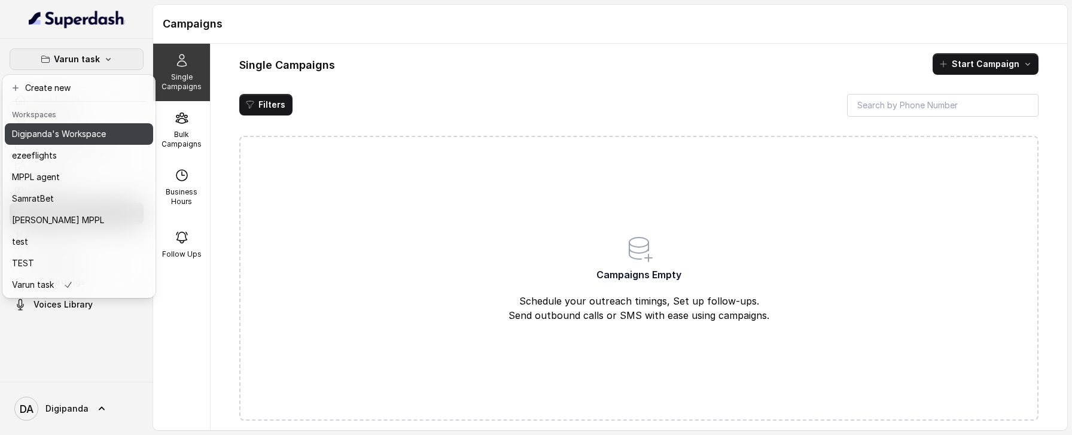
click at [96, 133] on p "Digipanda's Workspace" at bounding box center [59, 134] width 94 height 14
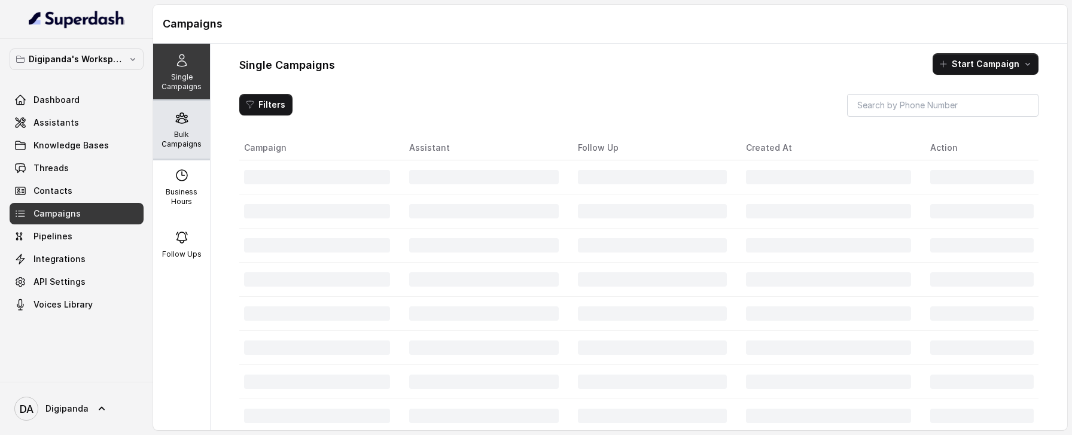
click at [173, 154] on div "Bulk Campaigns" at bounding box center [181, 129] width 57 height 57
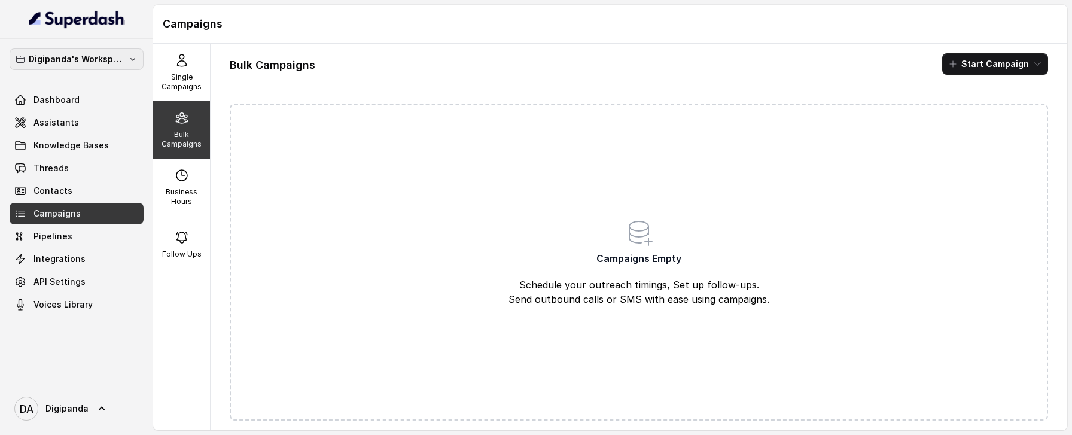
click at [100, 53] on p "Digipanda's Workspace" at bounding box center [77, 59] width 96 height 14
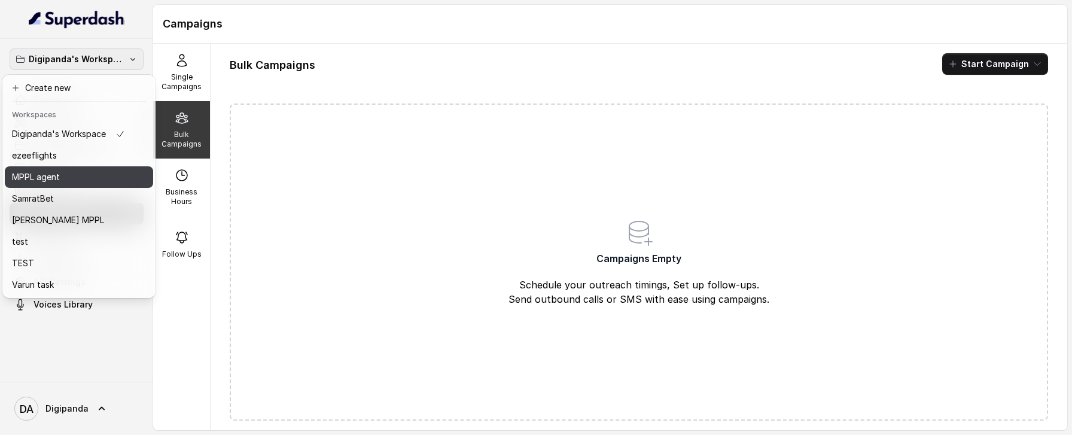
click at [107, 173] on div "MPPL agent" at bounding box center [68, 177] width 113 height 14
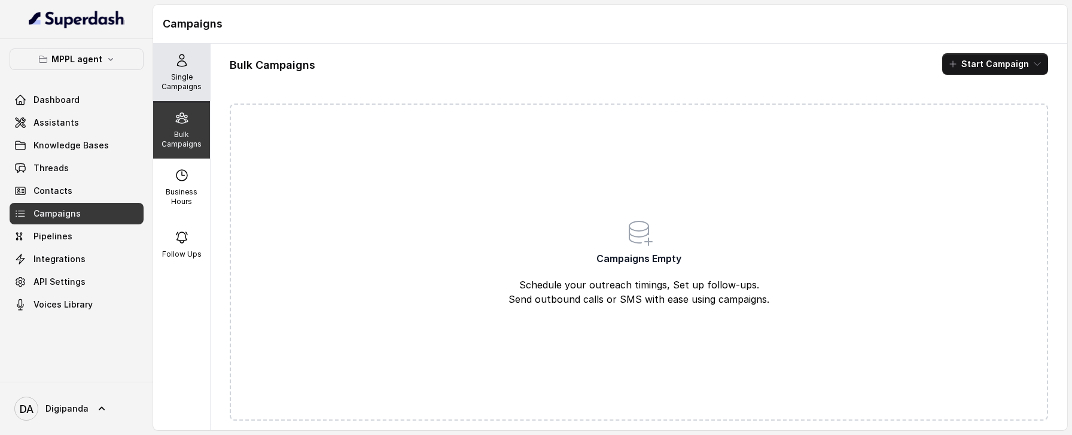
click at [171, 56] on div "Single Campaigns" at bounding box center [181, 72] width 57 height 57
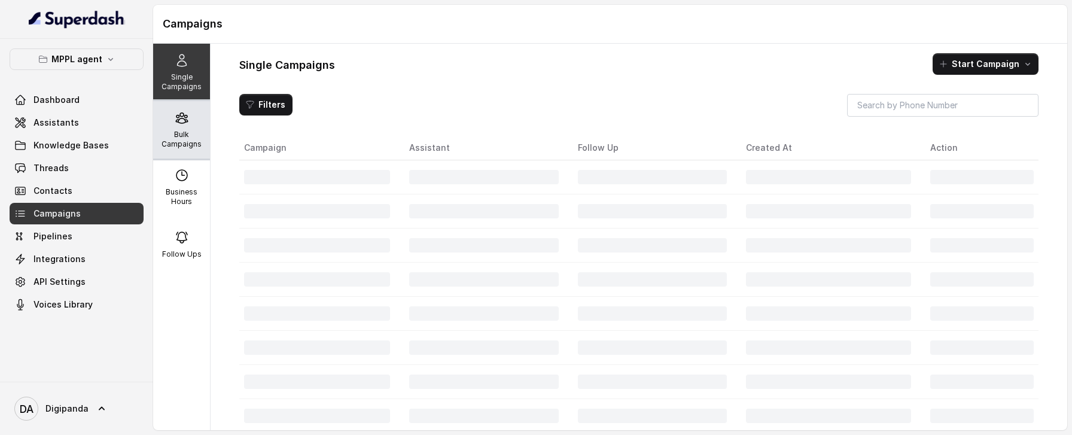
click at [171, 120] on div "Bulk Campaigns" at bounding box center [181, 129] width 57 height 57
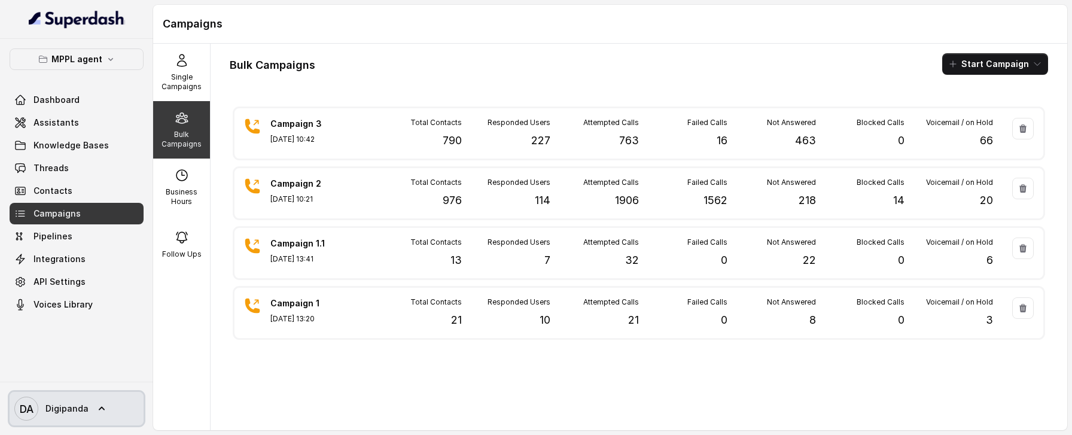
click at [86, 350] on span "Digipanda" at bounding box center [66, 408] width 43 height 12
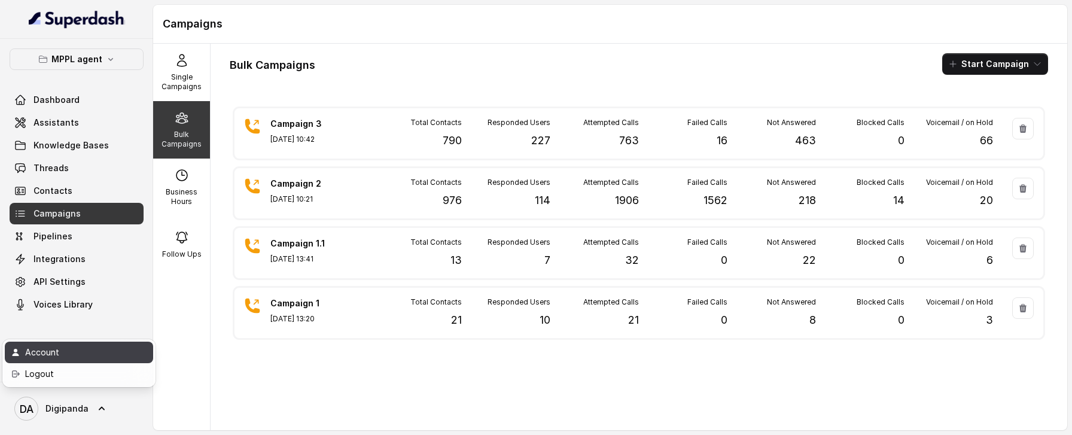
click at [88, 350] on div "Account" at bounding box center [76, 352] width 102 height 14
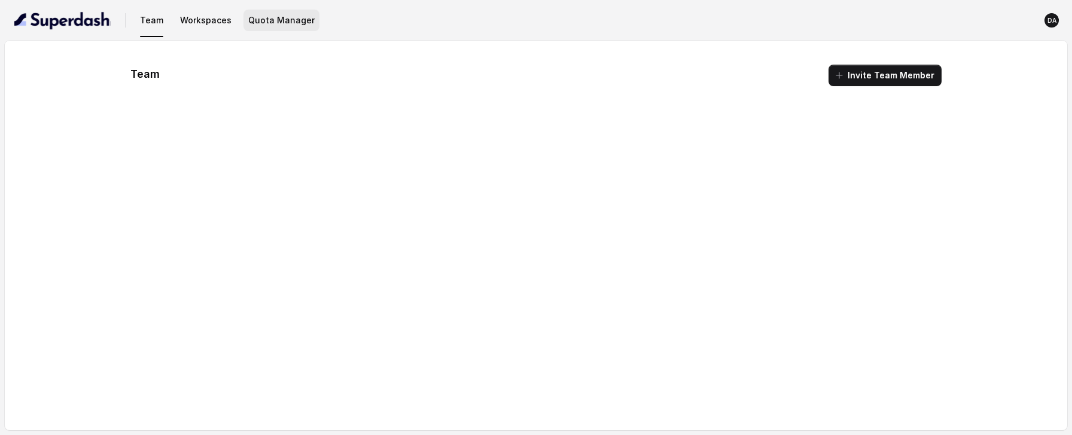
click at [286, 18] on button "Quota Manager" at bounding box center [281, 21] width 76 height 22
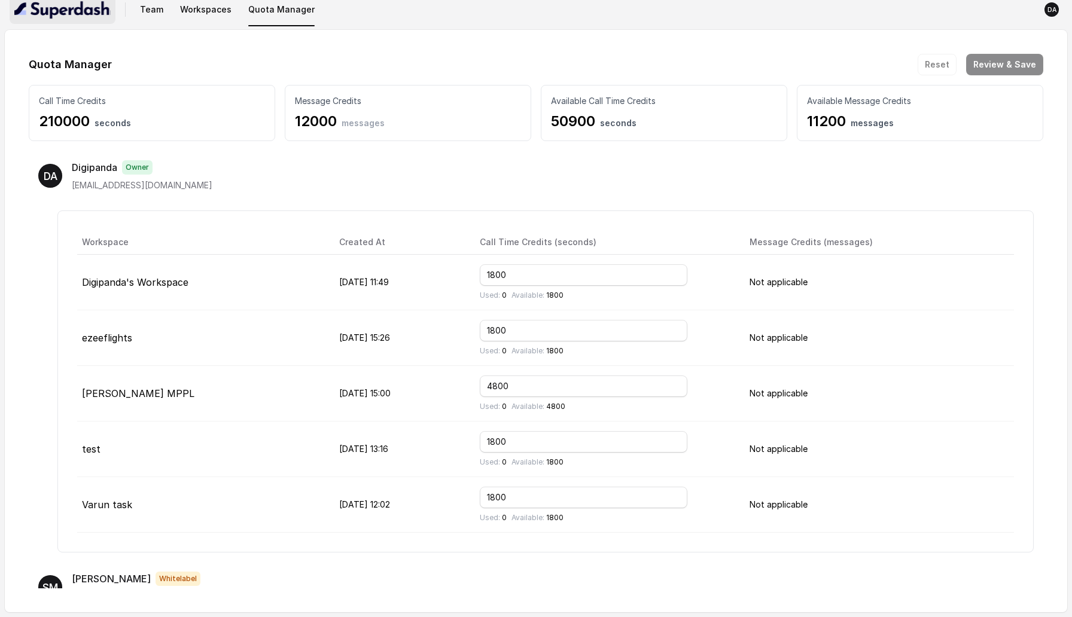
click at [68, 17] on img "button" at bounding box center [62, 9] width 96 height 19
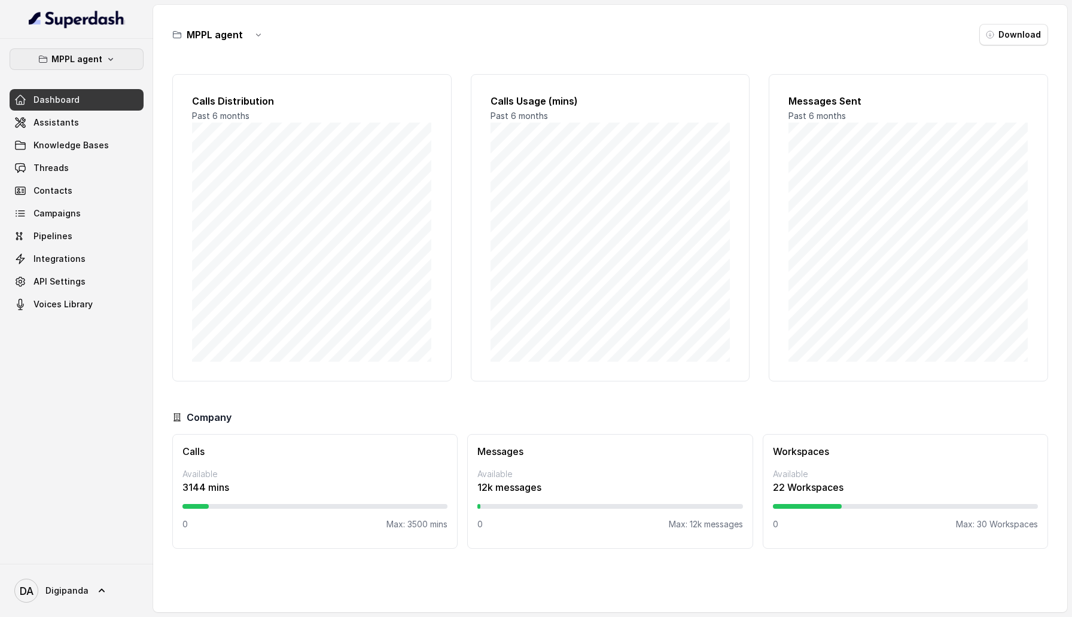
click at [91, 60] on p "MPPL agent" at bounding box center [76, 59] width 51 height 14
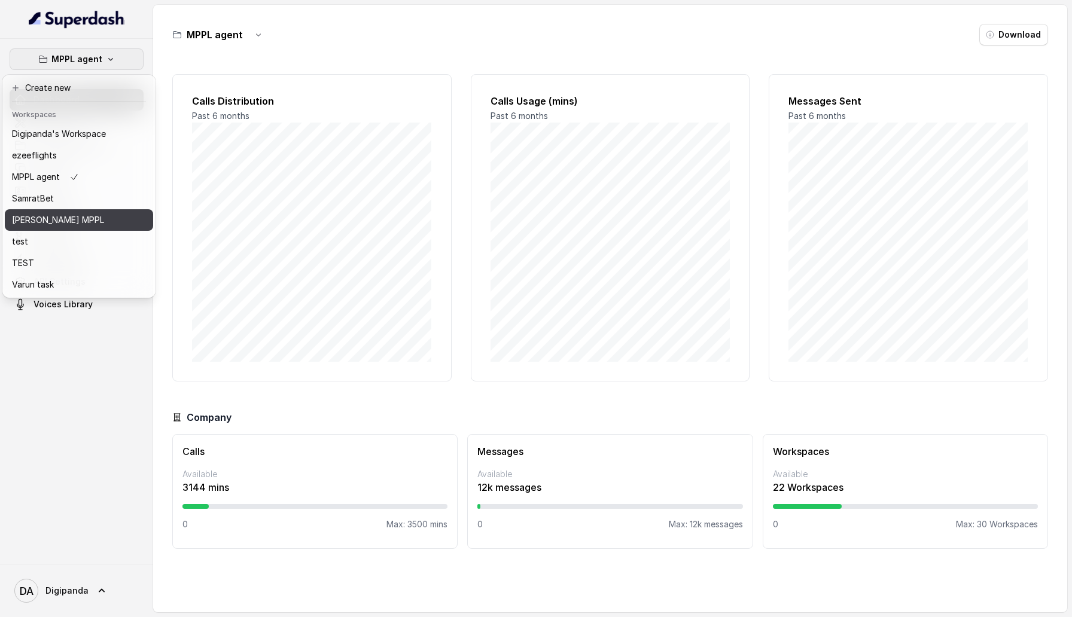
click at [79, 216] on div "Sreedhar MPPL" at bounding box center [59, 220] width 94 height 14
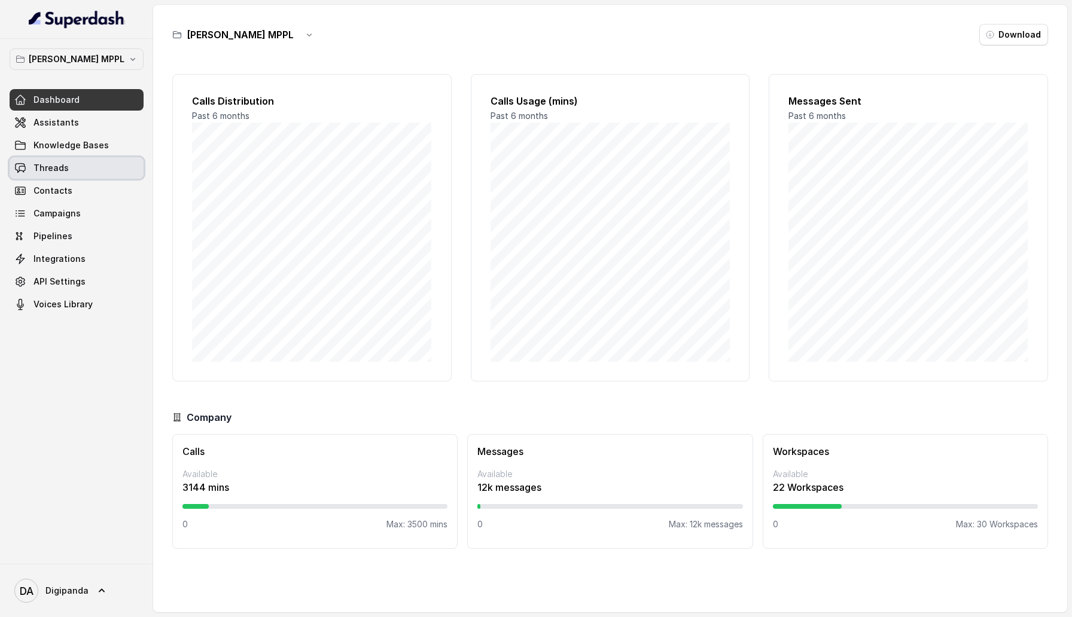
click at [77, 169] on link "Threads" at bounding box center [77, 168] width 134 height 22
